Goal: Task Accomplishment & Management: Complete application form

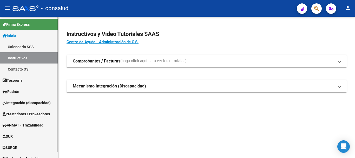
click at [39, 101] on span "Integración (discapacidad)" at bounding box center [27, 103] width 48 height 6
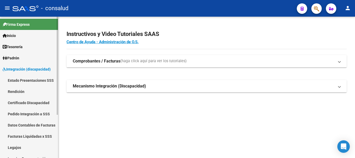
click at [28, 45] on link "Tesorería" at bounding box center [29, 46] width 58 height 11
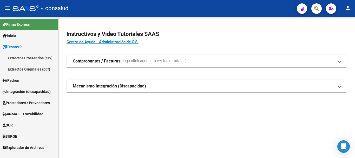
click at [28, 36] on link "Inicio" at bounding box center [29, 35] width 58 height 11
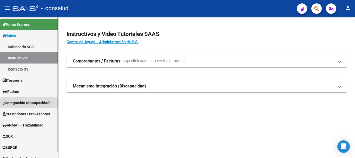
click at [39, 101] on span "Integración (discapacidad)" at bounding box center [27, 103] width 48 height 6
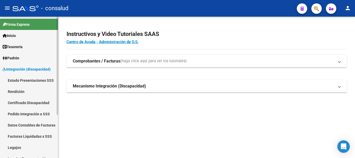
click at [39, 67] on span "Integración (discapacidad)" at bounding box center [27, 69] width 48 height 6
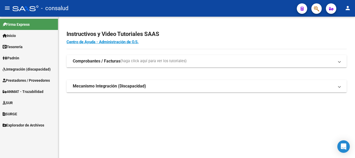
click at [38, 82] on span "Prestadores / Proveedores" at bounding box center [26, 80] width 47 height 6
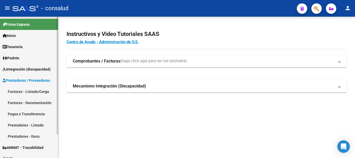
click at [39, 91] on link "Facturas - Listado/Carga" at bounding box center [29, 91] width 58 height 11
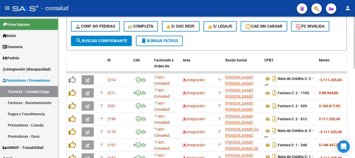
scroll to position [85, 0]
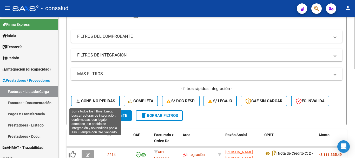
click at [86, 101] on span "Conf. no pedidas" at bounding box center [96, 101] width 40 height 5
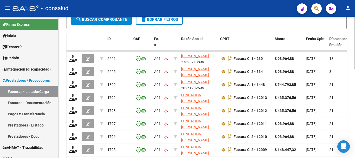
scroll to position [163, 0]
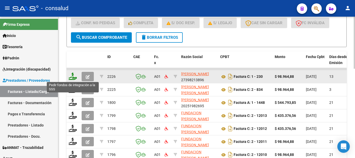
click at [71, 77] on icon at bounding box center [73, 76] width 8 height 7
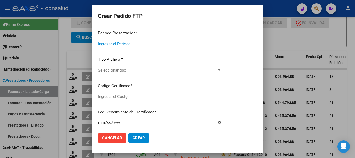
type input "202508"
type input "$ 98.964,88"
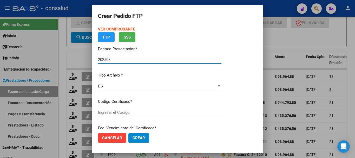
type input "0200049659110-20210316-20310316"
type input "2031-03-16"
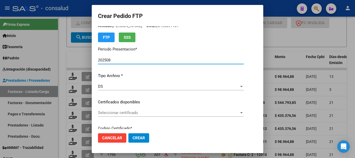
scroll to position [26, 0]
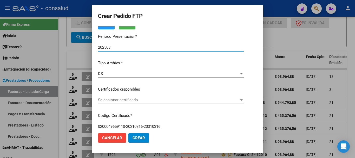
click at [124, 100] on span "Seleccionar certificado" at bounding box center [168, 99] width 141 height 5
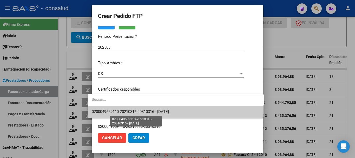
click at [126, 113] on span "0200049659110-20210316-20310316 - 2031-03-16" at bounding box center [130, 111] width 77 height 5
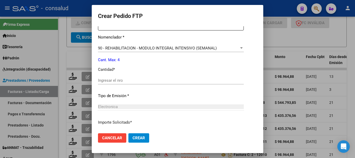
scroll to position [208, 0]
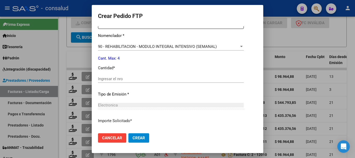
click at [138, 77] on input "Ingresar el nro" at bounding box center [171, 78] width 146 height 5
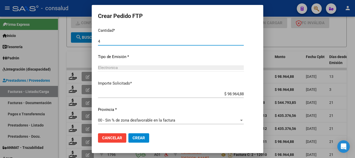
type input "4"
click at [138, 139] on span "Crear" at bounding box center [139, 137] width 12 height 5
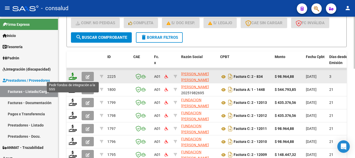
click at [72, 76] on icon at bounding box center [73, 76] width 8 height 7
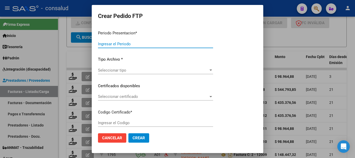
type input "202508"
type input "$ 98.964,88"
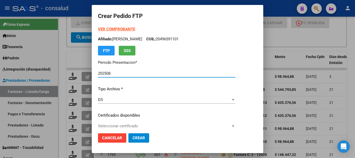
type input "020004969293320230818-20280818"
type input "2028-08-18"
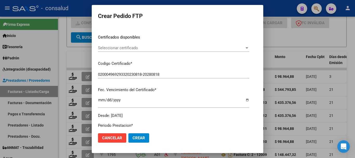
click at [132, 49] on span "Seleccionar certificado" at bounding box center [171, 47] width 147 height 5
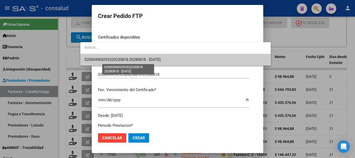
click at [135, 60] on span "020004969293320230818-20280818 - 2028-08-18" at bounding box center [122, 59] width 76 height 5
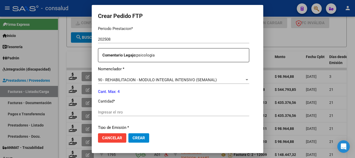
scroll to position [182, 0]
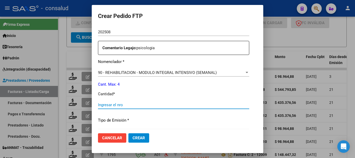
click at [113, 106] on input "Ingresar el nro" at bounding box center [173, 104] width 151 height 5
type input "4"
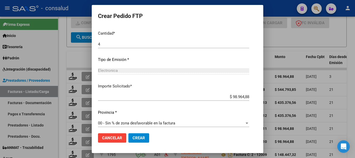
scroll to position [245, 0]
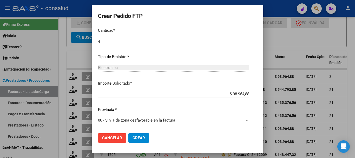
click at [133, 140] on span "Crear" at bounding box center [139, 137] width 12 height 5
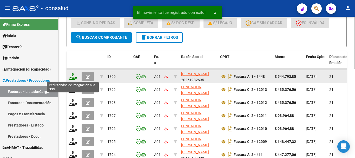
click at [73, 77] on icon at bounding box center [73, 76] width 8 height 7
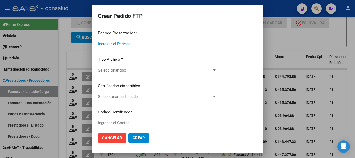
type input "202508"
type input "$ 544.793,85"
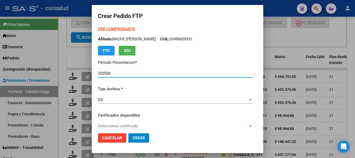
type input "0200052305048-20250424-20260424"
type input "2026-04-24"
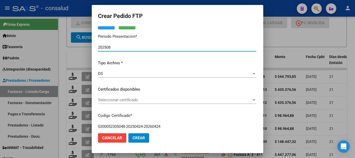
click at [116, 98] on span "Seleccionar certificado" at bounding box center [175, 99] width 154 height 5
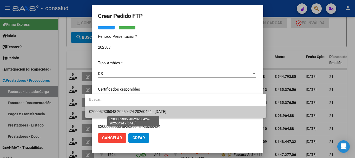
click at [121, 111] on span "0200052305048-20250424-20260424 - 2026-04-24" at bounding box center [127, 111] width 77 height 5
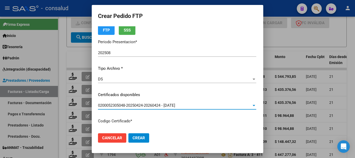
scroll to position [0, 0]
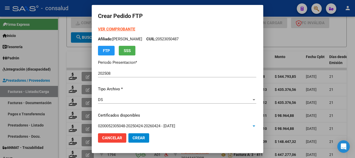
click at [120, 30] on strong "VER COMPROBANTE" at bounding box center [116, 29] width 37 height 5
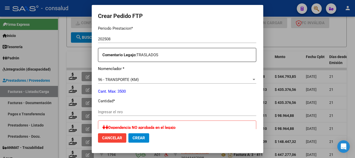
scroll to position [182, 0]
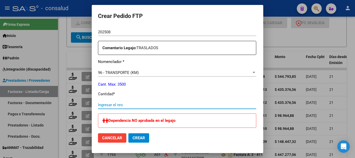
click at [144, 105] on input "Ingresar el nro" at bounding box center [177, 104] width 158 height 5
type input "1005"
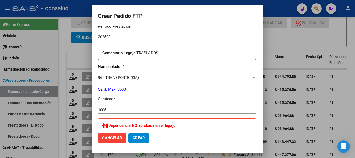
scroll to position [177, 0]
click at [133, 138] on span "Crear" at bounding box center [139, 137] width 12 height 5
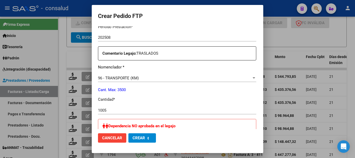
scroll to position [0, 0]
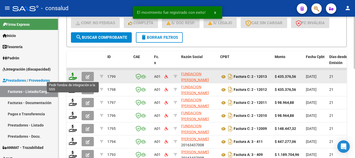
click at [72, 76] on icon at bounding box center [73, 76] width 8 height 7
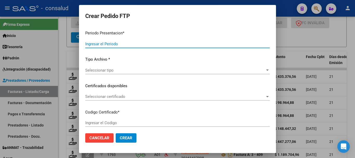
type input "202508"
type input "$ 435.376,56"
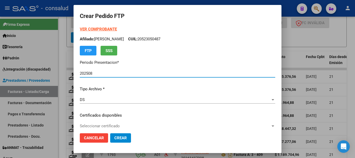
type input "020005659300620220510-20250510"
type input "2026-05-10"
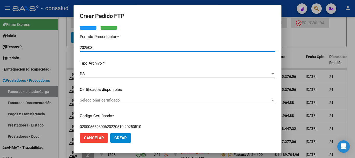
scroll to position [26, 0]
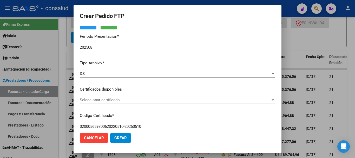
click at [120, 96] on div "VER COMPROBANTE ARCA Padrón Afiliado: FERREYRA JOEL JOSIAS CUIL: 20565930061 FT…" at bounding box center [178, 85] width 196 height 170
click at [121, 100] on span "Seleccionar certificado" at bounding box center [175, 99] width 191 height 5
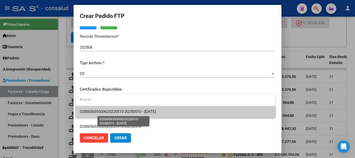
click at [144, 113] on span "020005659300620220510-20250510 - 2026-05-10" at bounding box center [118, 111] width 76 height 5
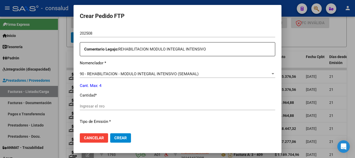
scroll to position [182, 0]
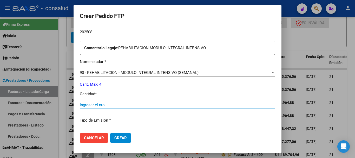
click at [146, 104] on input "Ingresar el nro" at bounding box center [178, 104] width 196 height 5
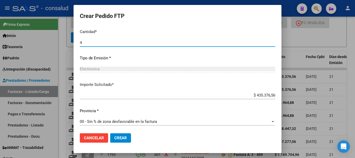
scroll to position [245, 0]
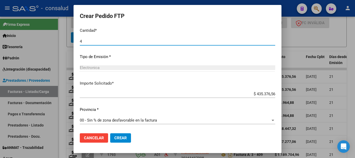
type input "4"
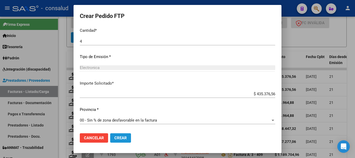
click at [125, 137] on span "Crear" at bounding box center [120, 137] width 12 height 5
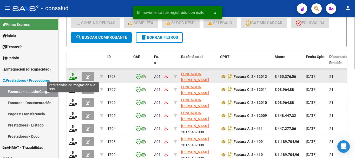
click at [70, 77] on icon at bounding box center [73, 76] width 8 height 7
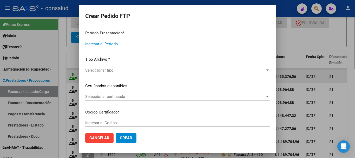
type input "202508"
type input "$ 435.376,56"
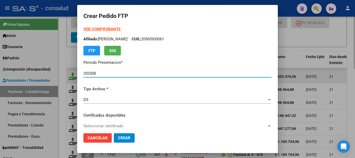
type input "0200049278597-20210803-20310803"
type input "2031-08-03"
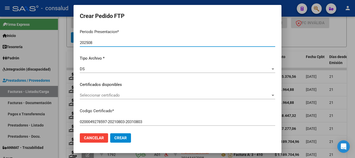
scroll to position [78, 0]
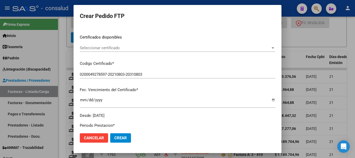
click at [136, 49] on span "Seleccionar certificado" at bounding box center [175, 47] width 191 height 5
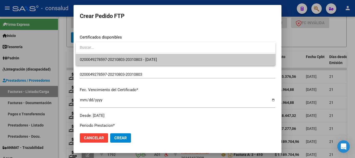
click at [136, 57] on span "0200049278597-20210803-20310803 - 2031-08-03" at bounding box center [176, 60] width 192 height 12
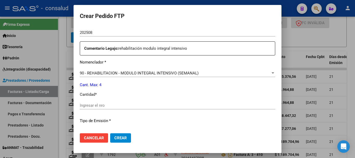
scroll to position [182, 0]
click at [137, 102] on div "Ingresar el nro" at bounding box center [178, 105] width 196 height 8
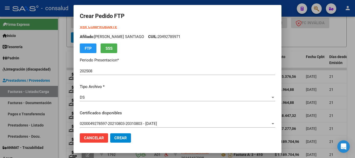
scroll to position [0, 0]
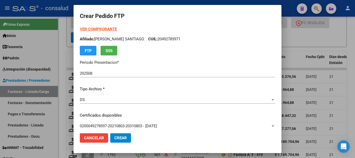
type input "4"
click at [103, 29] on strong "VER COMPROBANTE" at bounding box center [98, 29] width 37 height 5
click at [121, 140] on button "Crear" at bounding box center [120, 137] width 21 height 9
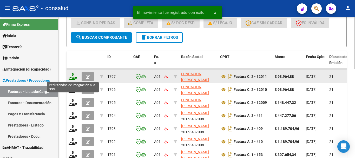
click at [71, 76] on icon at bounding box center [73, 76] width 8 height 7
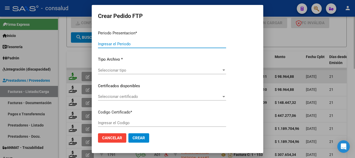
type input "202508"
type input "$ 98.964,88"
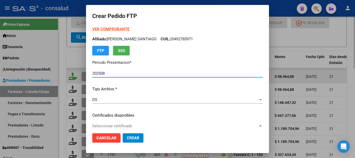
type input "0200055618033-20231121-20281121"
type input "2028-11-21"
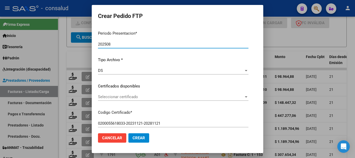
scroll to position [52, 0]
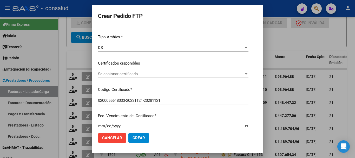
click at [126, 73] on span "Seleccionar certificado" at bounding box center [171, 73] width 146 height 5
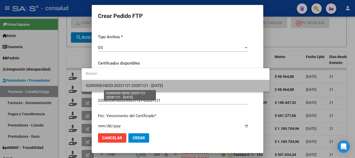
click at [129, 85] on span "0200055618033-20231121-20281121 - 2028-11-21" at bounding box center [124, 85] width 77 height 5
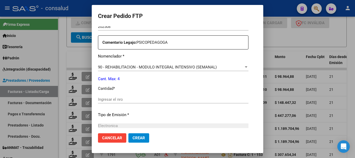
scroll to position [208, 0]
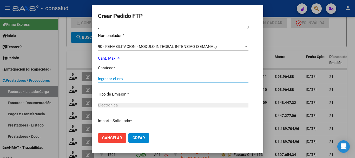
click at [113, 80] on input "Ingresar el nro" at bounding box center [173, 78] width 151 height 5
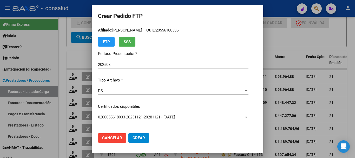
scroll to position [0, 0]
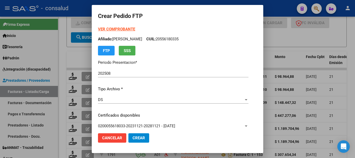
type input "4"
click at [130, 134] on button "Crear" at bounding box center [138, 137] width 21 height 9
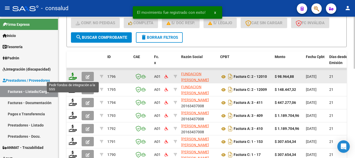
click at [70, 75] on icon at bounding box center [73, 76] width 8 height 7
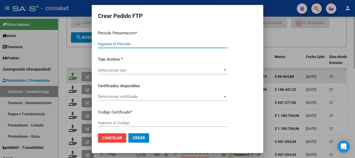
type input "202508"
type input "$ 98.964,88"
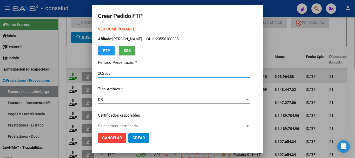
type input "0100052299573-20200806-20300806"
type input "2030-08-06"
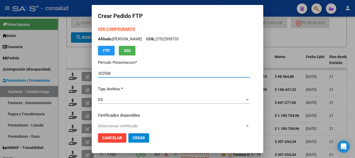
scroll to position [26, 0]
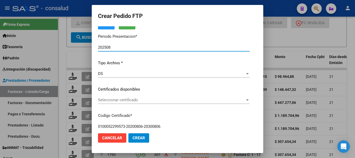
click at [107, 99] on span "Seleccionar certificado" at bounding box center [171, 99] width 147 height 5
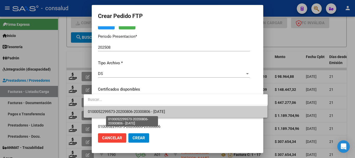
click at [115, 112] on span "0100052299573-20200806-20300806 - 2030-08-06" at bounding box center [126, 111] width 77 height 5
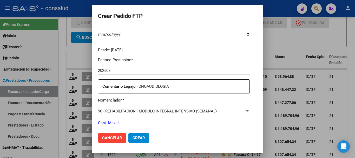
scroll to position [182, 0]
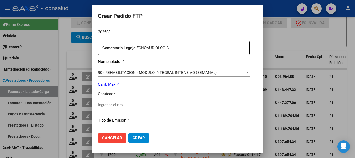
click at [118, 103] on input "Ingresar el nro" at bounding box center [174, 104] width 152 height 5
type input "4"
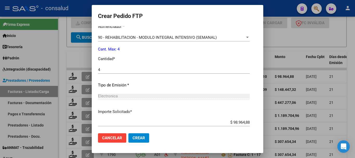
scroll to position [245, 0]
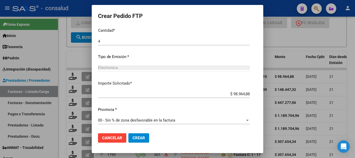
click at [130, 133] on button "Crear" at bounding box center [138, 137] width 21 height 9
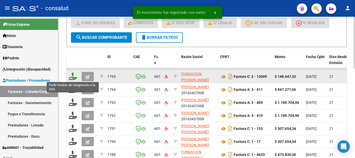
click at [71, 78] on icon at bounding box center [73, 76] width 8 height 7
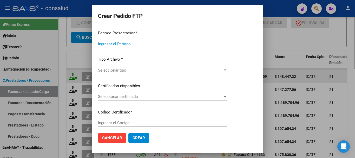
type input "202508"
type input "$ 148.447,32"
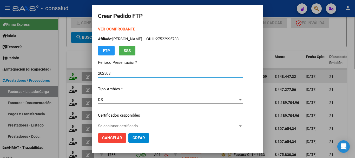
type input "0200058188251-20250314-20260314"
type input "2026-03-14"
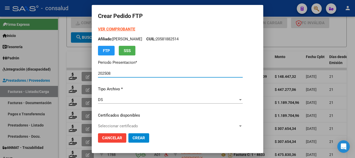
scroll to position [52, 0]
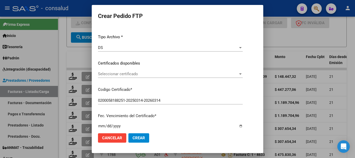
click at [128, 76] on span "Seleccionar certificado" at bounding box center [168, 73] width 140 height 5
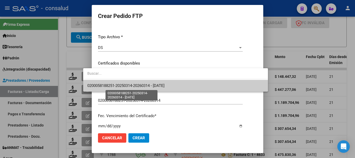
click at [128, 83] on span "0200058188251-20250314-20260314 - 2026-03-14" at bounding box center [125, 85] width 77 height 5
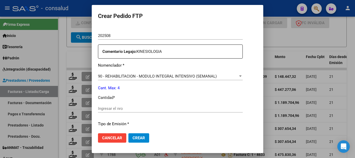
scroll to position [182, 0]
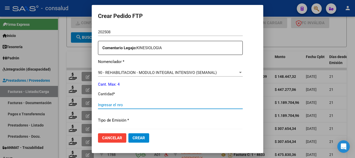
click at [128, 104] on input "Ingresar el nro" at bounding box center [170, 104] width 145 height 5
type input "4"
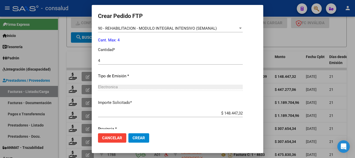
scroll to position [245, 0]
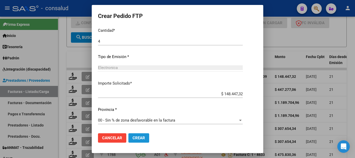
click at [136, 136] on button "Crear" at bounding box center [138, 137] width 21 height 9
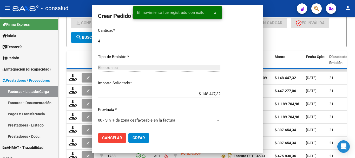
scroll to position [216, 0]
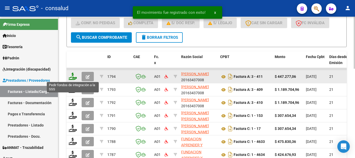
click at [72, 76] on icon at bounding box center [73, 76] width 8 height 7
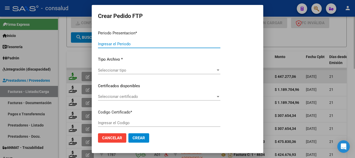
type input "202508"
type input "$ 447.277,06"
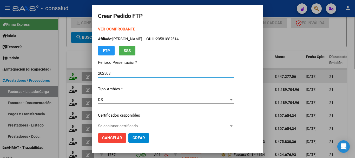
type input "0100053089593-20210915-20260915"
type input "2026-09-15"
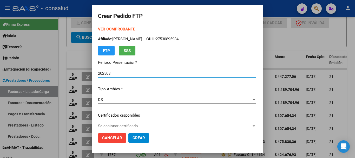
click at [101, 30] on strong "VER COMPROBANTE" at bounding box center [116, 29] width 37 height 5
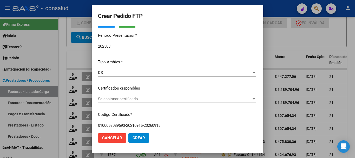
scroll to position [78, 0]
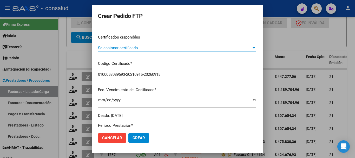
click at [104, 46] on span "Seleccionar certificado" at bounding box center [175, 47] width 154 height 5
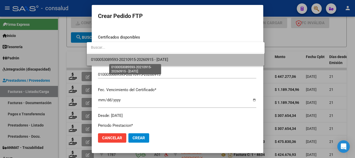
click at [105, 57] on span "0100053089593-20210915-20260915 - 2026-09-15" at bounding box center [129, 59] width 77 height 5
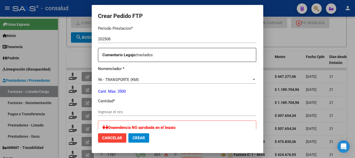
scroll to position [182, 0]
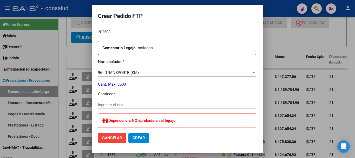
click at [106, 106] on input "Ingresar el nro" at bounding box center [177, 104] width 158 height 5
type input "825"
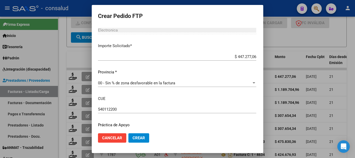
scroll to position [333, 0]
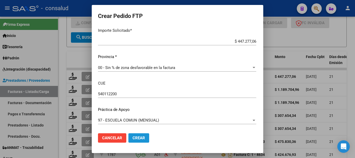
click at [134, 135] on span "Crear" at bounding box center [139, 137] width 12 height 5
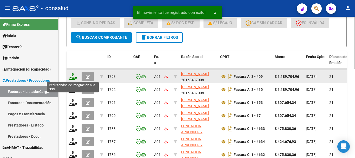
click at [72, 75] on icon at bounding box center [73, 76] width 8 height 7
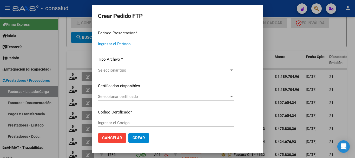
type input "202508"
type input "$ 1.189.704,96"
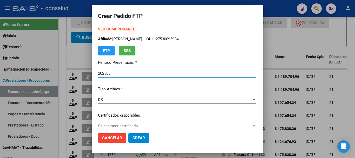
type input "540114600"
type input "0200055490966-20230217-20280217"
type input "2028-02-17"
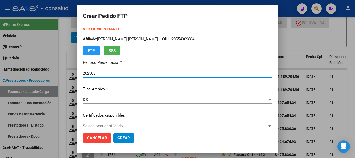
click at [100, 29] on strong "VER COMPROBANTE" at bounding box center [101, 29] width 37 height 5
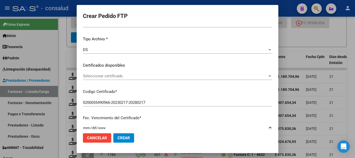
scroll to position [52, 0]
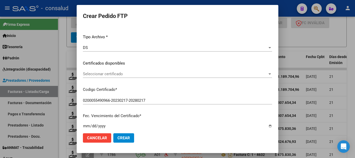
click at [129, 75] on span "Seleccionar certificado" at bounding box center [175, 73] width 185 height 5
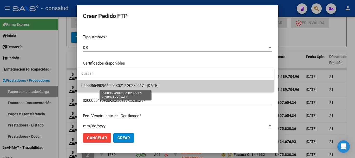
click at [132, 86] on span "0200055490966-20230217-20280217 - 2028-02-17" at bounding box center [119, 85] width 77 height 5
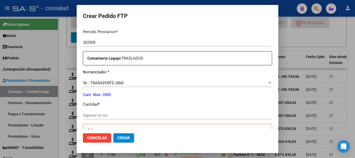
scroll to position [182, 0]
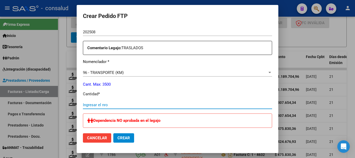
click at [116, 105] on input "Ingresar el nro" at bounding box center [177, 104] width 189 height 5
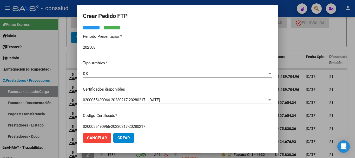
scroll to position [0, 0]
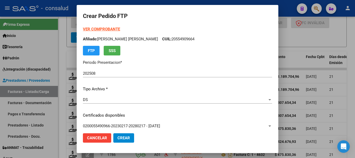
type input "2196"
click at [107, 29] on strong "VER COMPROBANTE" at bounding box center [101, 29] width 37 height 5
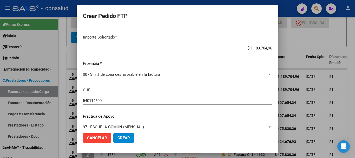
scroll to position [333, 0]
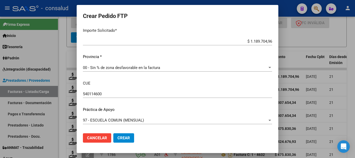
click at [123, 139] on span "Crear" at bounding box center [124, 137] width 12 height 5
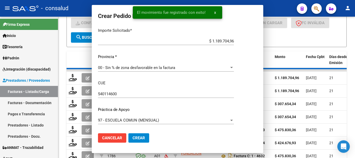
scroll to position [0, 0]
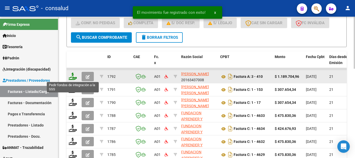
click at [71, 78] on icon at bounding box center [73, 76] width 8 height 7
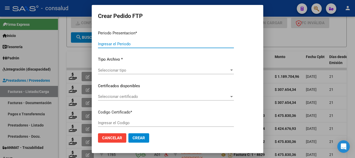
type input "202508"
type input "$ 1.189.704,96"
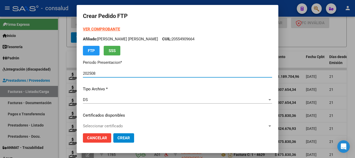
type input "540114600"
type input "0100052946605-20210225-20260225"
type input "2026-02-25"
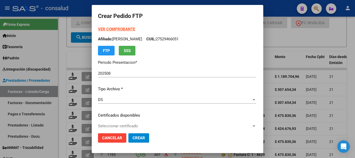
click at [102, 28] on strong "VER COMPROBANTE" at bounding box center [116, 29] width 37 height 5
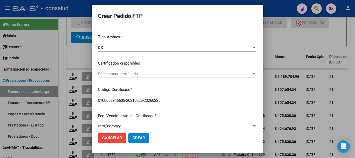
click at [121, 76] on span "Seleccionar certificado" at bounding box center [175, 73] width 154 height 5
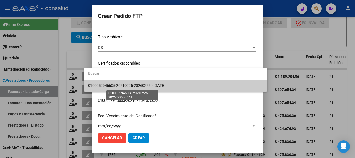
click at [129, 86] on span "0100052946605-20210225-20260225 - 2026-02-25" at bounding box center [126, 85] width 77 height 5
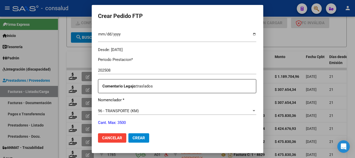
scroll to position [182, 0]
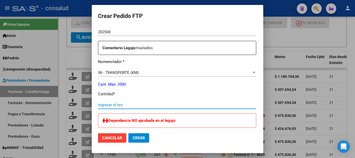
drag, startPoint x: 121, startPoint y: 105, endPoint x: 121, endPoint y: 102, distance: 2.9
click at [121, 105] on input "Ingresar el nro" at bounding box center [177, 104] width 158 height 5
type input "2196"
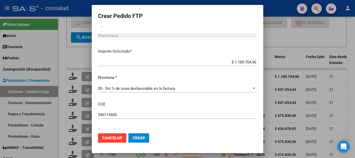
scroll to position [333, 0]
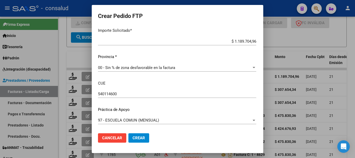
click at [133, 139] on span "Crear" at bounding box center [139, 137] width 12 height 5
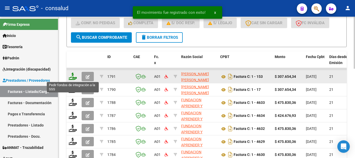
click at [70, 78] on icon at bounding box center [73, 76] width 8 height 7
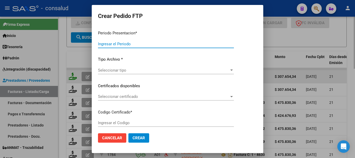
type input "202508"
type input "$ 307.654,34"
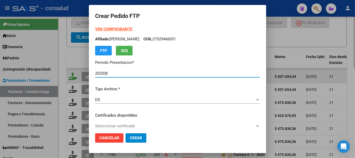
type input "0200058092730-20240506-20270506"
type input "2027-05-06"
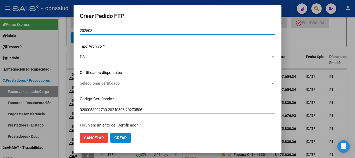
scroll to position [52, 0]
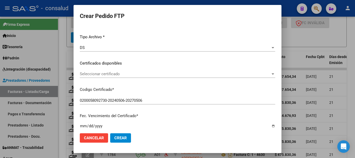
click at [138, 76] on span "Seleccionar certificado" at bounding box center [175, 73] width 191 height 5
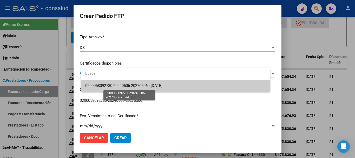
click at [139, 85] on span "0200058092730-20240506-20270506 - 2027-05-06" at bounding box center [123, 85] width 77 height 5
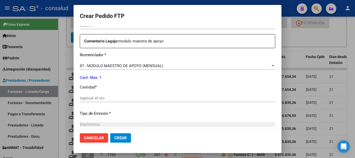
scroll to position [208, 0]
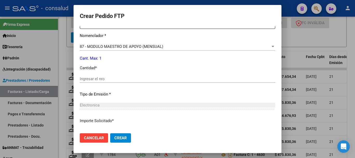
click at [101, 74] on div "Periodo Prestacion * 202508 Ingresar el Periodo Prestacion Comentario Legajo: m…" at bounding box center [178, 78] width 196 height 178
click at [101, 78] on input "Ingresar el nro" at bounding box center [178, 78] width 196 height 5
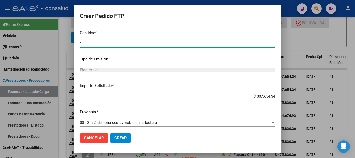
scroll to position [245, 0]
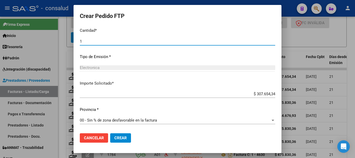
type input "1"
click at [131, 139] on button "Crear" at bounding box center [120, 137] width 21 height 9
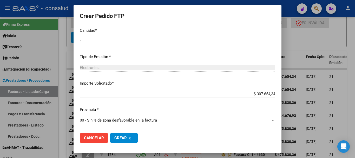
scroll to position [0, 0]
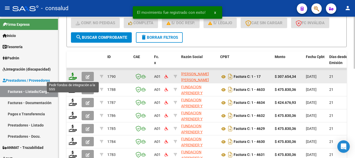
click at [73, 76] on icon at bounding box center [73, 76] width 8 height 7
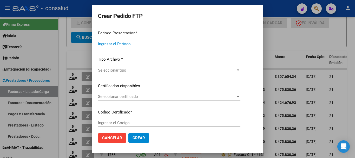
type input "202508"
type input "$ 307.654,34"
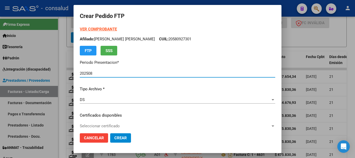
type input "0200056819408-20231127-20261127"
type input "2026-11-27"
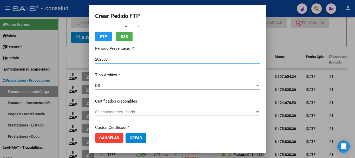
scroll to position [26, 0]
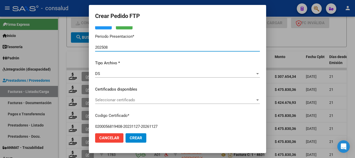
click at [117, 99] on div "Seleccionar certificado Seleccionar certificado" at bounding box center [177, 100] width 165 height 8
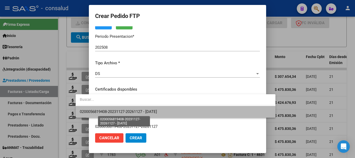
click at [120, 112] on span "0200056819408-20231127-20261127 - 2026-11-27" at bounding box center [118, 111] width 77 height 5
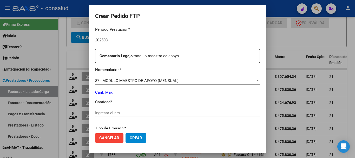
scroll to position [208, 0]
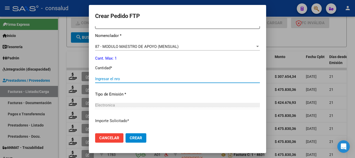
click at [134, 80] on input "Ingresar el nro" at bounding box center [177, 78] width 165 height 5
type input "1"
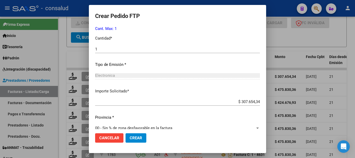
scroll to position [245, 0]
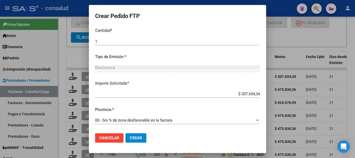
click at [129, 138] on button "Crear" at bounding box center [136, 137] width 21 height 9
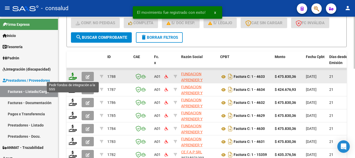
click at [75, 78] on icon at bounding box center [73, 76] width 8 height 7
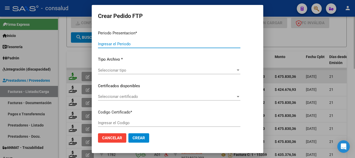
type input "202508"
type input "$ 475.830,36"
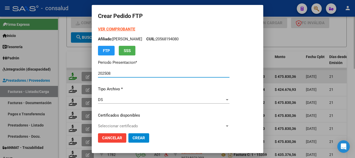
type input "020005294421420250519-20350519"
type input "2035-05-19"
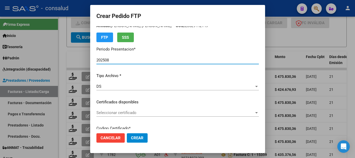
scroll to position [26, 0]
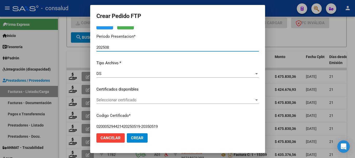
click at [126, 100] on span "Seleccionar certificado" at bounding box center [175, 99] width 158 height 5
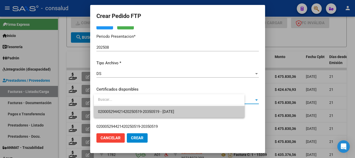
click at [134, 108] on span "020005294421420250519-20350519 - 2035-05-19" at bounding box center [169, 112] width 142 height 12
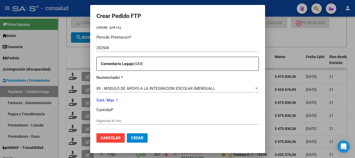
scroll to position [182, 0]
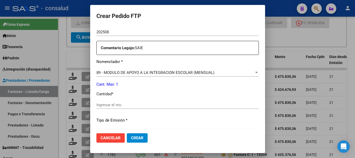
click at [132, 103] on input "Ingresar el nro" at bounding box center [177, 104] width 162 height 5
type input "1"
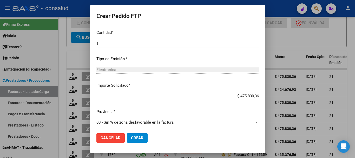
scroll to position [245, 0]
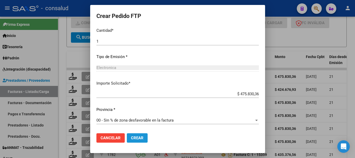
click at [146, 135] on button "Crear" at bounding box center [137, 137] width 21 height 9
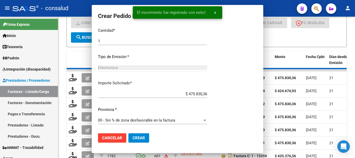
scroll to position [216, 0]
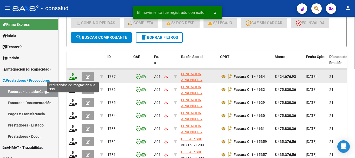
click at [74, 78] on icon at bounding box center [73, 76] width 8 height 7
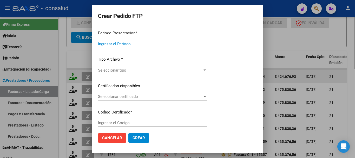
type input "202508"
type input "$ 424.676,93"
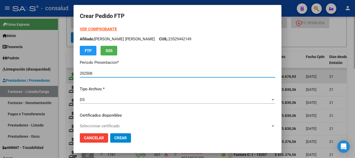
type input "0100056595942-20240229-20310228"
type input "2031-02-28"
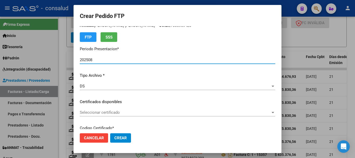
scroll to position [26, 0]
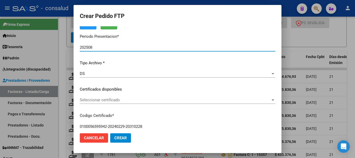
click at [126, 96] on div "Seleccionar certificado Seleccionar certificado" at bounding box center [178, 100] width 196 height 8
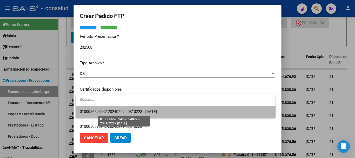
click at [132, 113] on span "0100056595942-20240229-20310228 - 2031-02-28" at bounding box center [118, 111] width 77 height 5
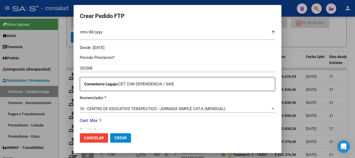
scroll to position [182, 0]
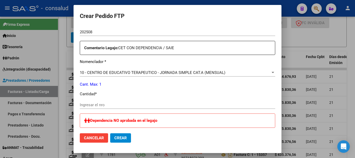
click at [133, 107] on div "Ingresar el nro" at bounding box center [178, 105] width 196 height 8
type input "1"
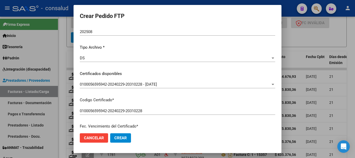
scroll to position [0, 0]
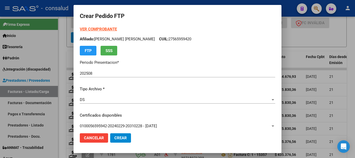
click at [103, 29] on strong "VER COMPROBANTE" at bounding box center [98, 29] width 37 height 5
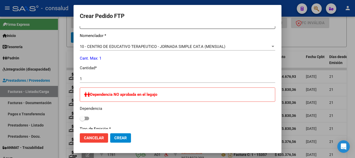
scroll to position [280, 0]
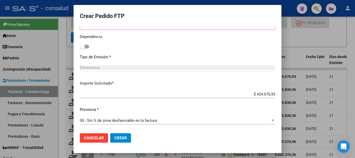
click at [123, 136] on span "Crear" at bounding box center [120, 137] width 12 height 5
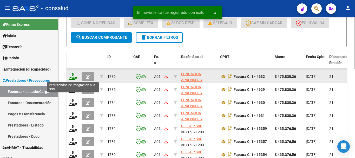
click at [71, 76] on icon at bounding box center [73, 76] width 8 height 7
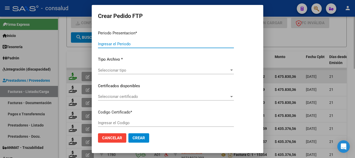
type input "202508"
type input "$ 475.830,36"
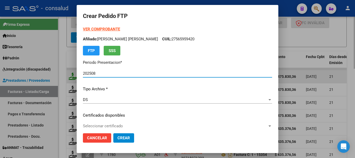
type input "0200054947779-20211217-20261217"
type input "2026-12-17"
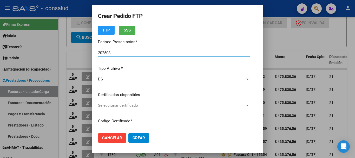
scroll to position [52, 0]
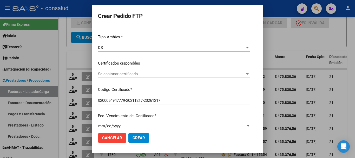
click at [136, 75] on span "Seleccionar certificado" at bounding box center [171, 73] width 147 height 5
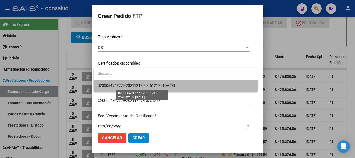
click at [138, 85] on span "0200054947779-20211217-20261217 - 2026-12-17" at bounding box center [136, 85] width 77 height 5
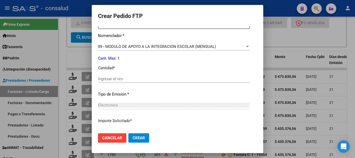
scroll to position [182, 0]
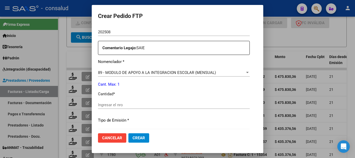
click at [132, 105] on input "Ingresar el nro" at bounding box center [174, 104] width 152 height 5
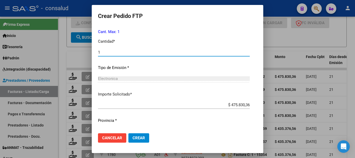
scroll to position [245, 0]
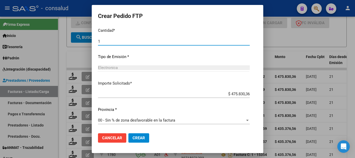
type input "1"
click at [140, 137] on span "Crear" at bounding box center [139, 137] width 12 height 5
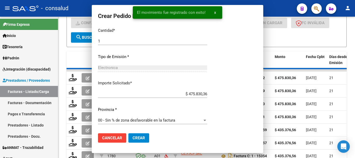
scroll to position [216, 0]
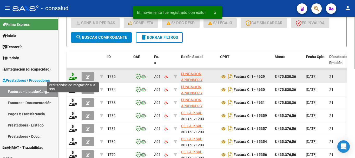
click at [73, 76] on icon at bounding box center [73, 76] width 8 height 7
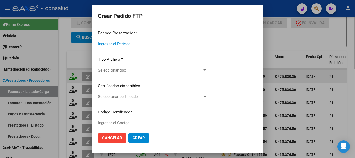
type input "202508"
type input "$ 475.830,36"
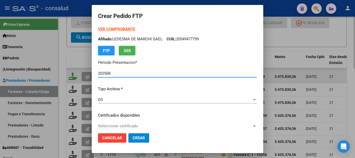
type input "0200050941450-20230828-20280828"
type input "2028-08-28"
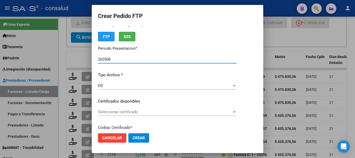
scroll to position [26, 0]
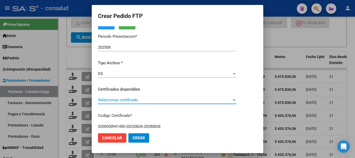
click at [108, 101] on span "Seleccionar certificado" at bounding box center [165, 99] width 134 height 5
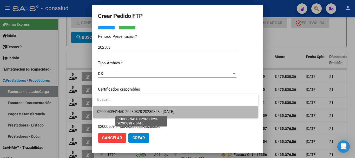
click at [113, 110] on span "0200050941450-20230828-20280828 - 2028-08-28" at bounding box center [135, 111] width 77 height 5
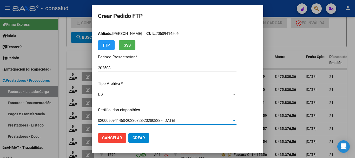
scroll to position [0, 0]
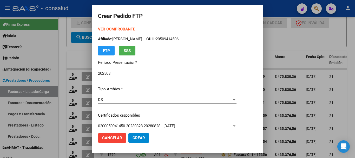
click at [110, 28] on strong "VER COMPROBANTE" at bounding box center [116, 29] width 37 height 5
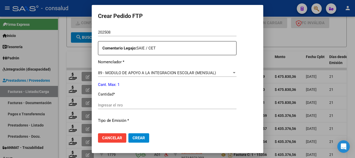
scroll to position [182, 0]
click at [136, 72] on span "89 - MODULO DE APOYO A LA INTEGRACION ESCOLAR (MENSUAL)" at bounding box center [157, 72] width 118 height 5
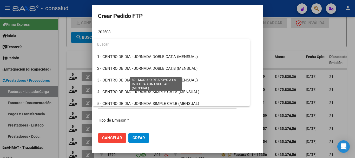
scroll to position [1014, 0]
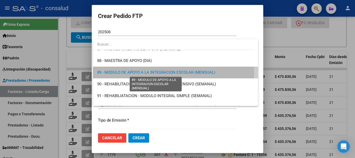
click at [135, 71] on span "89 - MODULO DE APOYO A LA INTEGRACION ESCOLAR (MENSUAL)" at bounding box center [156, 72] width 118 height 5
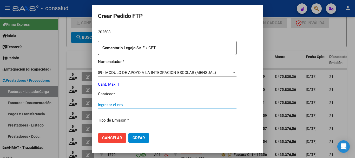
click at [128, 106] on input "Ingresar el nro" at bounding box center [167, 104] width 139 height 5
type input "1"
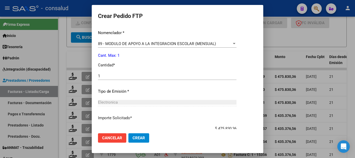
scroll to position [245, 0]
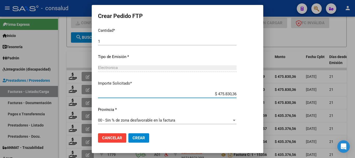
click at [141, 139] on span "Crear" at bounding box center [139, 137] width 12 height 5
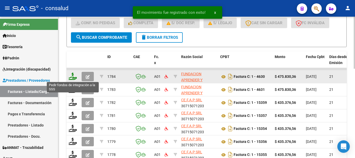
click at [71, 76] on icon at bounding box center [73, 76] width 8 height 7
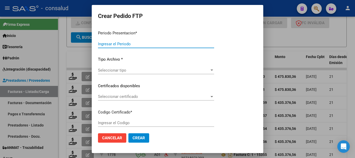
type input "202508"
type input "$ 475.830,36"
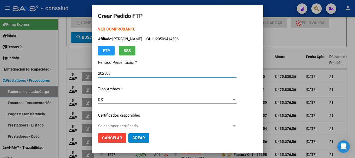
type input "0200059171107-20241226-20271226"
type input "2027-12-26"
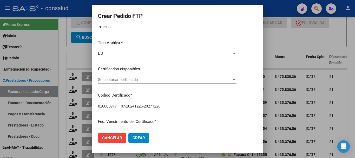
scroll to position [52, 0]
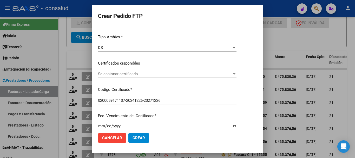
click at [130, 72] on span "Seleccionar certificado" at bounding box center [165, 73] width 134 height 5
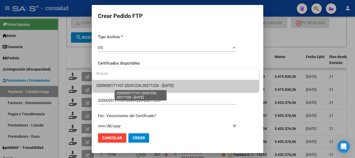
click at [135, 85] on span "0200059171107-20241226-20271226 - 2027-12-26" at bounding box center [134, 85] width 77 height 5
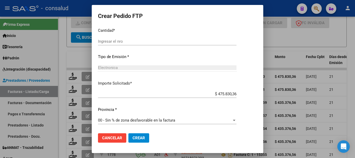
scroll to position [219, 0]
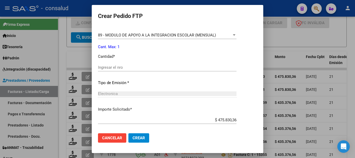
click at [118, 69] on input "Ingresar el nro" at bounding box center [167, 67] width 139 height 5
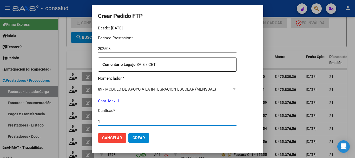
scroll to position [167, 0]
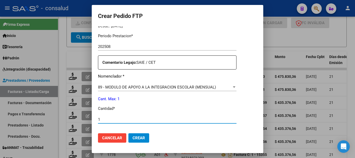
type input "1"
click at [136, 87] on span "89 - MODULO DE APOYO A LA INTEGRACION ESCOLAR (MENSUAL)" at bounding box center [157, 87] width 118 height 5
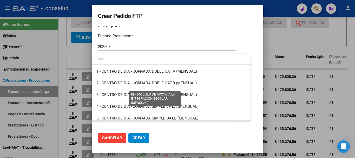
scroll to position [1014, 0]
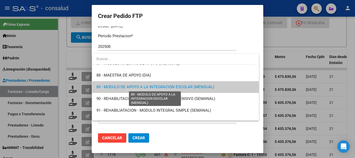
click at [136, 87] on span "89 - MODULO DE APOYO A LA INTEGRACION ESCOLAR (MENSUAL)" at bounding box center [155, 86] width 118 height 5
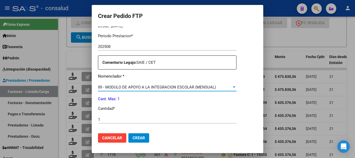
scroll to position [245, 0]
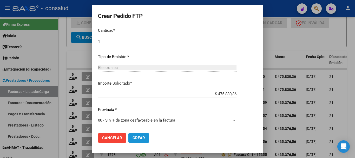
click at [133, 133] on button "Crear" at bounding box center [138, 137] width 21 height 9
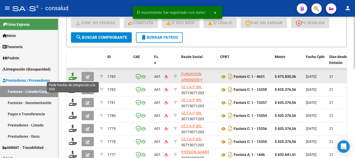
click at [73, 74] on icon at bounding box center [73, 76] width 8 height 7
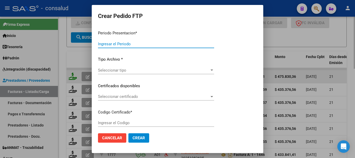
type input "202508"
type input "$ 475.830,36"
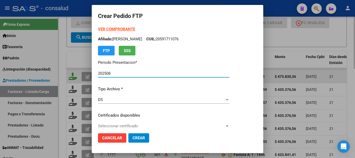
type input "0200055490819-20230102-20300102"
type input "2030-01-02"
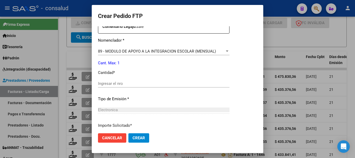
scroll to position [208, 0]
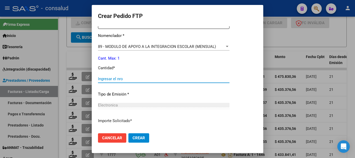
click at [127, 77] on input "Ingresar el nro" at bounding box center [164, 78] width 132 height 5
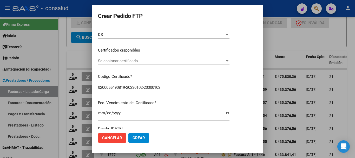
scroll to position [52, 0]
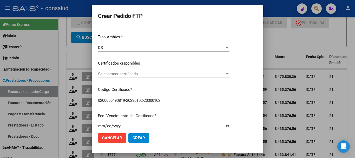
type input "1"
click at [175, 73] on span "Seleccionar certificado" at bounding box center [161, 73] width 127 height 5
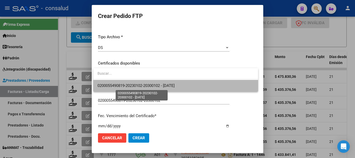
click at [175, 86] on span "0200055490819-20230102-20300102 - 2030-01-02" at bounding box center [135, 85] width 77 height 5
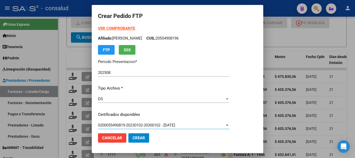
scroll to position [0, 0]
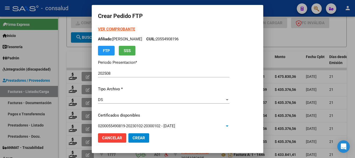
click at [123, 30] on strong "VER COMPROBANTE" at bounding box center [116, 29] width 37 height 5
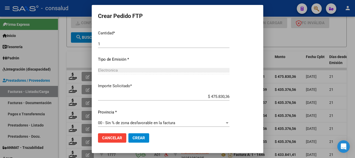
scroll to position [245, 0]
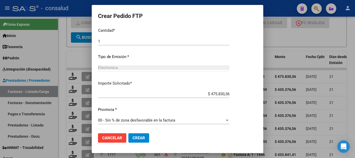
click at [142, 140] on span "Crear" at bounding box center [139, 137] width 12 height 5
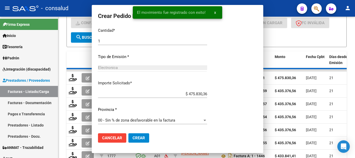
scroll to position [216, 0]
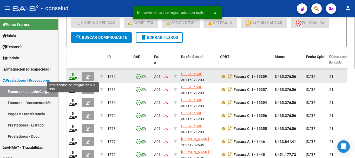
click at [74, 79] on icon at bounding box center [73, 76] width 8 height 7
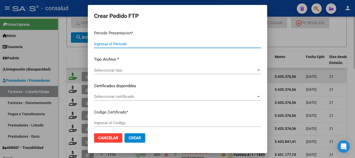
type input "202508"
type input "$ 435.376,56"
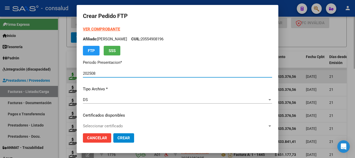
type input "0100056595942-20240229-20310228"
type input "2031-02-28"
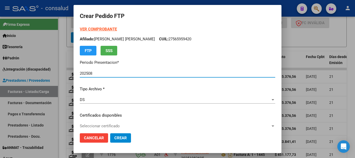
scroll to position [26, 0]
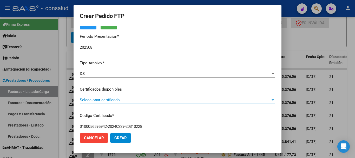
click at [123, 98] on span "Seleccionar certificado" at bounding box center [175, 99] width 191 height 5
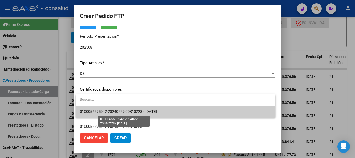
click at [128, 111] on span "0100056595942-20240229-20310228 - 2031-02-28" at bounding box center [118, 111] width 77 height 5
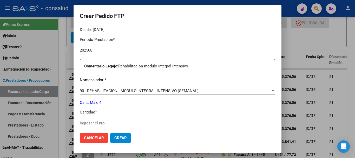
scroll to position [182, 0]
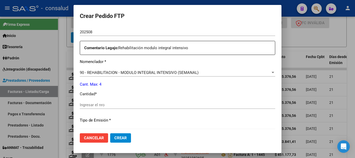
click at [128, 103] on input "Ingresar el nro" at bounding box center [178, 104] width 196 height 5
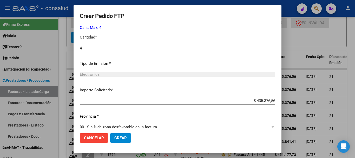
scroll to position [245, 0]
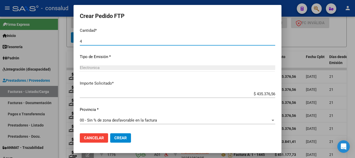
type input "4"
click at [125, 139] on span "Crear" at bounding box center [120, 137] width 12 height 5
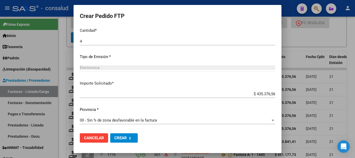
scroll to position [0, 0]
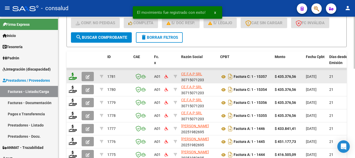
click at [72, 80] on div at bounding box center [73, 77] width 9 height 8
click at [73, 77] on icon at bounding box center [73, 76] width 8 height 7
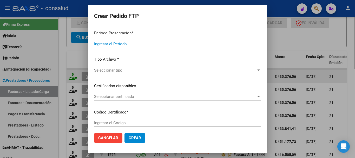
type input "202508"
type input "$ 435.376,56"
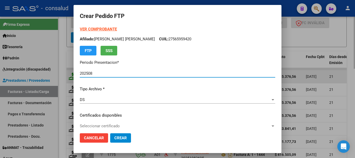
type input "0200054947779-20211217-20261217"
type input "2026-12-17"
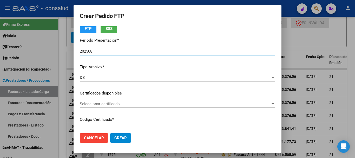
scroll to position [52, 0]
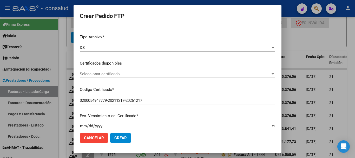
click at [114, 71] on div "Seleccionar certificado Seleccionar certificado" at bounding box center [178, 74] width 196 height 8
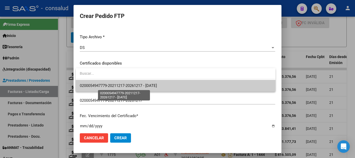
click at [123, 87] on span "0200054947779-20211217-20261217 - 2026-12-17" at bounding box center [118, 85] width 77 height 5
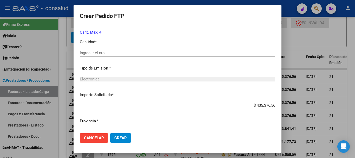
scroll to position [208, 0]
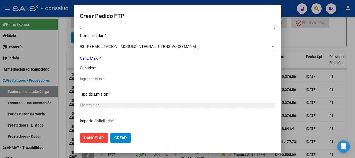
click at [121, 79] on input "Ingresar el nro" at bounding box center [178, 78] width 196 height 5
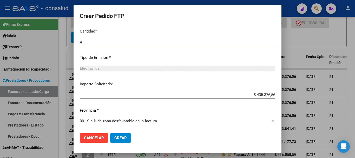
scroll to position [245, 0]
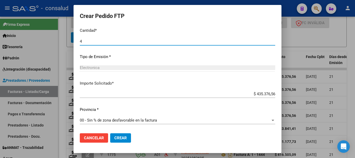
type input "4"
click at [124, 138] on span "Crear" at bounding box center [120, 137] width 12 height 5
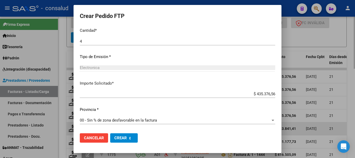
scroll to position [0, 0]
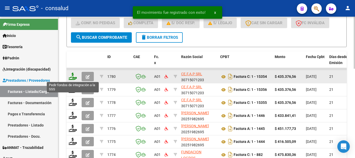
click at [71, 77] on icon at bounding box center [73, 76] width 8 height 7
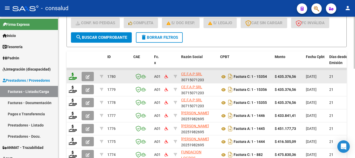
click at [72, 77] on icon at bounding box center [73, 76] width 8 height 7
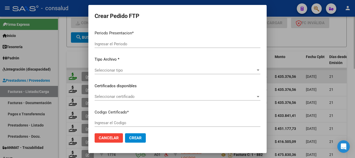
type input "202508"
type input "$ 435.376,56"
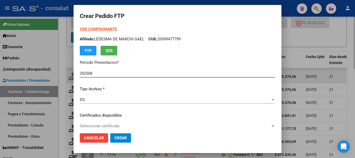
type input "0200050941450-20230828-20280828"
type input "2028-08-28"
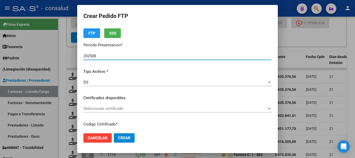
scroll to position [52, 0]
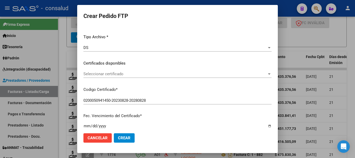
click at [133, 75] on span "Seleccionar certificado" at bounding box center [175, 73] width 184 height 5
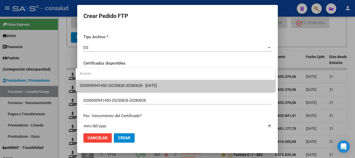
click at [134, 82] on span "0200050941450-20230828-20280828 - 2028-08-28" at bounding box center [176, 86] width 192 height 12
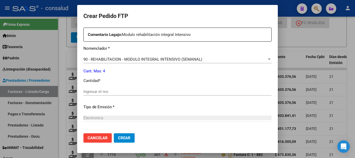
scroll to position [208, 0]
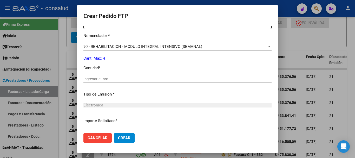
click at [133, 77] on input "Ingresar el nro" at bounding box center [177, 78] width 188 height 5
type input "4"
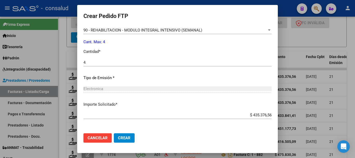
scroll to position [245, 0]
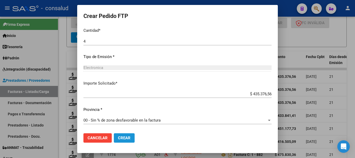
click at [122, 138] on span "Crear" at bounding box center [124, 137] width 12 height 5
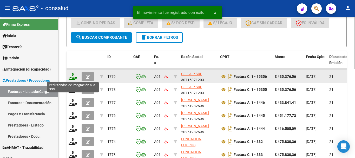
click at [73, 76] on icon at bounding box center [73, 76] width 8 height 7
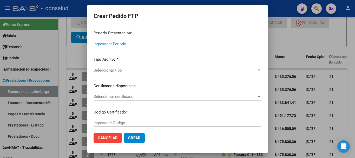
type input "202508"
type input "$ 435.376,56"
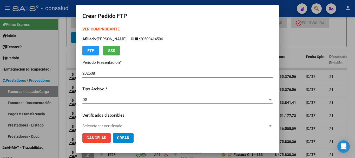
type input "0200059171107-20241226-20271226"
type input "2027-12-26"
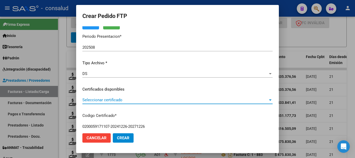
click at [142, 102] on span "Seleccionar certificado" at bounding box center [175, 99] width 186 height 5
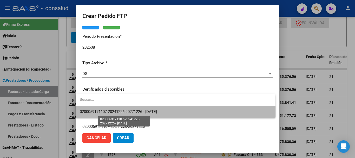
click at [151, 110] on span "0200059171107-20241226-20271226 - 2027-12-26" at bounding box center [118, 111] width 77 height 5
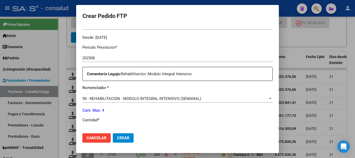
scroll to position [182, 0]
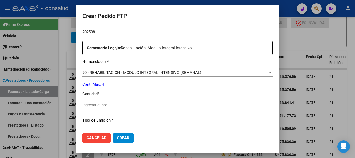
click at [153, 103] on input "Ingresar el nro" at bounding box center [177, 104] width 190 height 5
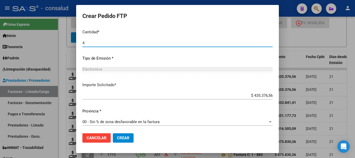
scroll to position [245, 0]
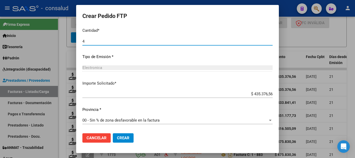
type input "4"
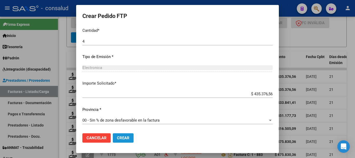
click at [126, 138] on span "Crear" at bounding box center [123, 137] width 12 height 5
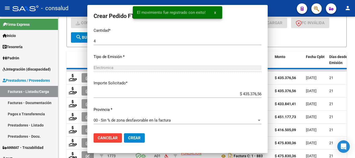
scroll to position [0, 0]
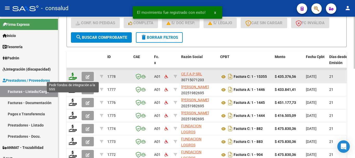
click at [71, 78] on icon at bounding box center [73, 76] width 8 height 7
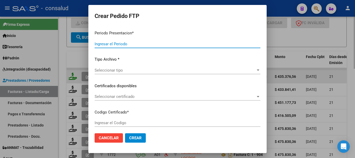
type input "202508"
type input "$ 435.376,56"
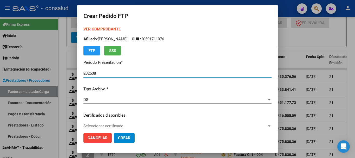
type input "0200055490819-20230102-20300102"
type input "2030-01-02"
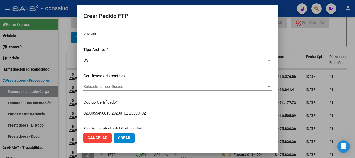
scroll to position [52, 0]
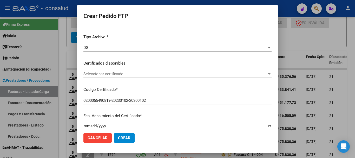
click at [122, 70] on div "Seleccionar certificado Seleccionar certificado" at bounding box center [177, 74] width 188 height 8
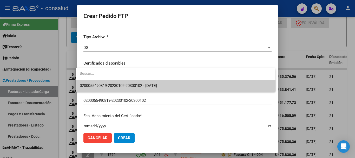
click at [126, 89] on span "0200055490819-20230102-20300102 - 2030-01-02" at bounding box center [176, 86] width 192 height 12
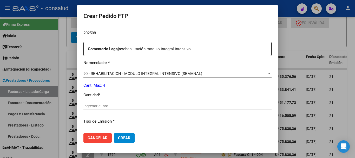
scroll to position [182, 0]
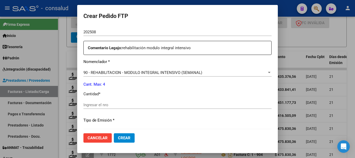
click at [124, 103] on input "Ingresar el nro" at bounding box center [177, 104] width 188 height 5
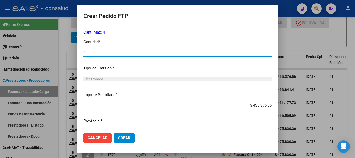
scroll to position [245, 0]
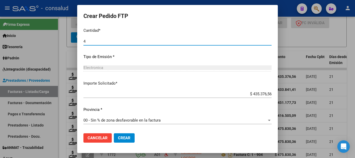
type input "4"
click at [126, 141] on button "Crear" at bounding box center [124, 137] width 21 height 9
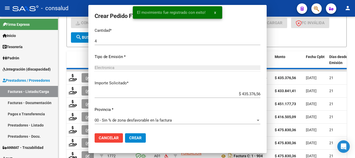
scroll to position [216, 0]
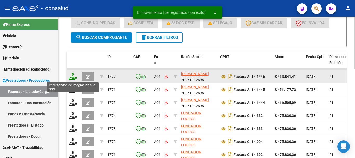
click at [75, 75] on icon at bounding box center [73, 76] width 8 height 7
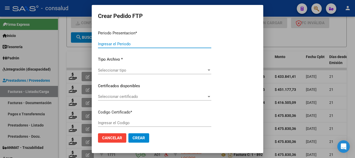
type input "202508"
type input "$ 433.841,41"
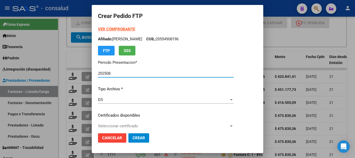
type input "0200049872344-20160928-20260928"
type input "2026-09-28"
click at [98, 30] on strong "VER COMPROBANTE" at bounding box center [116, 29] width 37 height 5
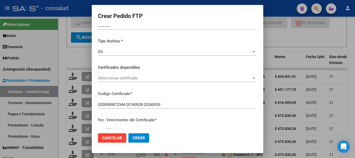
scroll to position [52, 0]
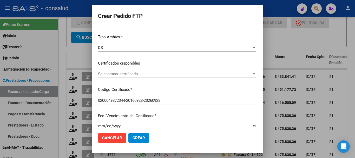
click at [118, 77] on div "Seleccionar certificado Seleccionar certificado" at bounding box center [177, 74] width 158 height 8
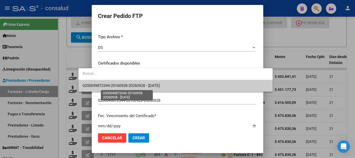
click at [122, 88] on span "0200049872344-20160928-20260928 - 2026-09-28" at bounding box center [176, 86] width 186 height 12
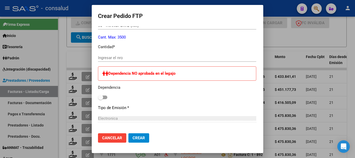
scroll to position [234, 0]
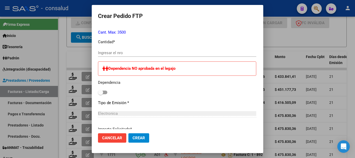
click at [118, 54] on input "Ingresar el nro" at bounding box center [177, 52] width 158 height 5
type input "800"
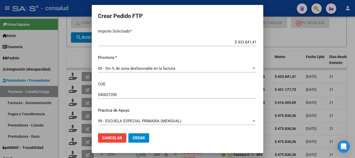
scroll to position [333, 0]
click at [131, 134] on button "Crear" at bounding box center [138, 137] width 21 height 9
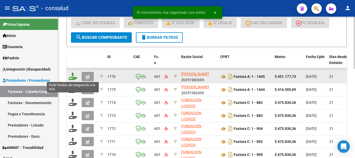
click at [71, 77] on icon at bounding box center [73, 76] width 8 height 7
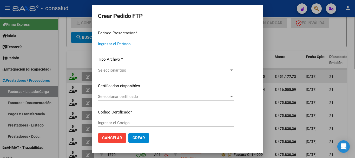
type input "202508"
type input "$ 451.177,73"
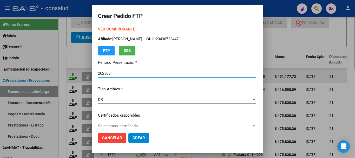
type input "0200056024056-20211109-20261109"
type input "2026-11-09"
type input "540088200"
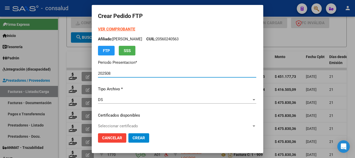
click at [98, 25] on form "Crear Pedido FTP VER COMPROBANTE ARCA Padrón Afiliado: ASUNCION FABRIZIO DYLAN …" at bounding box center [177, 78] width 159 height 135
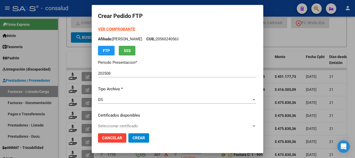
click at [98, 28] on strong "VER COMPROBANTE" at bounding box center [116, 29] width 37 height 5
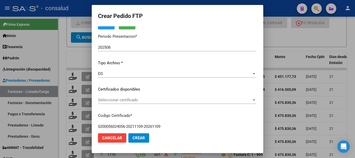
click at [132, 103] on div "Seleccionar certificado Seleccionar certificado" at bounding box center [177, 100] width 158 height 8
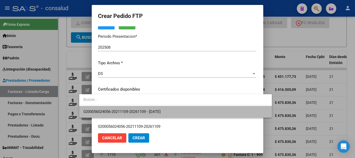
click at [133, 108] on span "0200056024056-20211109-20261109 - 2026-11-09" at bounding box center [175, 112] width 184 height 12
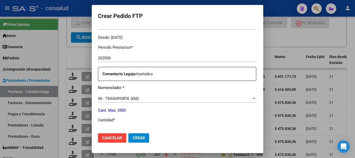
scroll to position [208, 0]
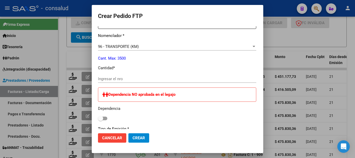
click at [115, 79] on input "Ingresar el nro" at bounding box center [177, 78] width 158 height 5
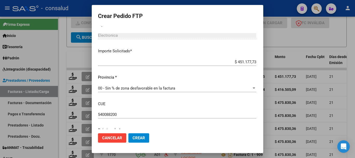
scroll to position [333, 0]
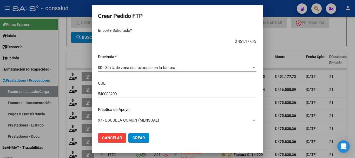
type input "832"
click at [131, 140] on button "Crear" at bounding box center [138, 137] width 21 height 9
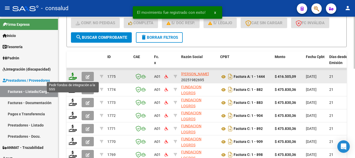
click at [74, 78] on icon at bounding box center [73, 76] width 8 height 7
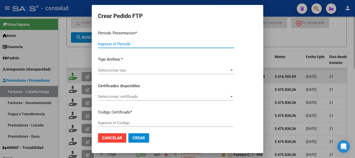
type input "202508"
type input "$ 416.505,09"
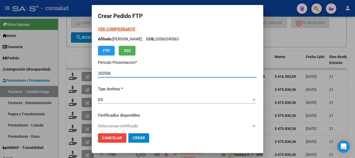
type input "0200058419003-20231003-20281003"
type input "2028-10-03"
type input "540027400"
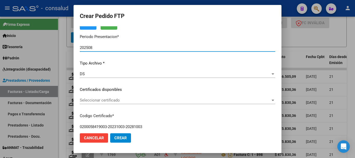
scroll to position [26, 0]
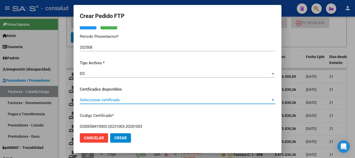
click at [143, 99] on span "Seleccionar certificado" at bounding box center [175, 99] width 191 height 5
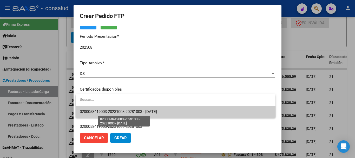
click at [147, 110] on span "0200058419003-20231003-20281003 - 2028-10-03" at bounding box center [118, 111] width 77 height 5
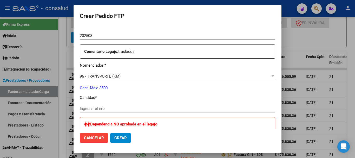
scroll to position [182, 0]
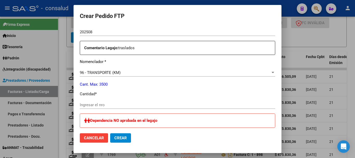
click at [148, 106] on input "Ingresar el nro" at bounding box center [178, 104] width 196 height 5
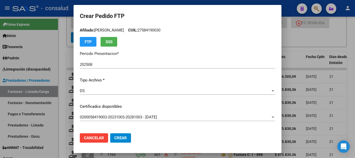
scroll to position [0, 0]
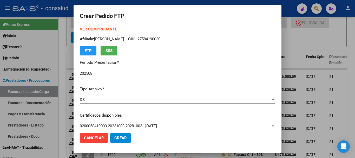
click at [114, 30] on strong "VER COMPROBANTE" at bounding box center [98, 29] width 37 height 5
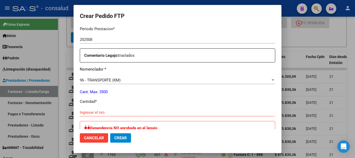
scroll to position [182, 0]
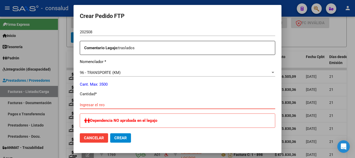
click at [148, 105] on input "Ingresar el nro" at bounding box center [178, 104] width 196 height 5
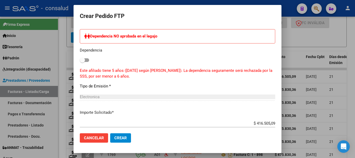
scroll to position [286, 0]
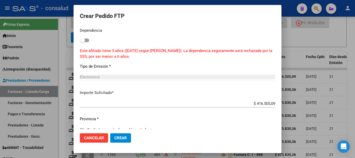
type input "768"
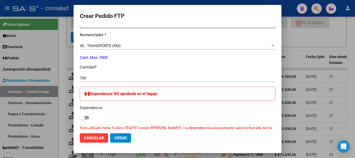
scroll to position [192, 0]
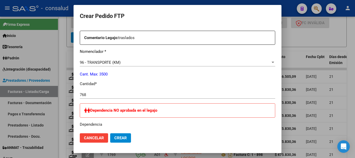
click at [112, 137] on button "Crear" at bounding box center [120, 137] width 21 height 9
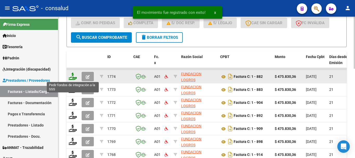
click at [73, 77] on icon at bounding box center [73, 76] width 8 height 7
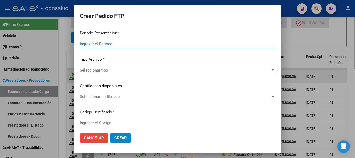
type input "202508"
type input "$ 475.830,36"
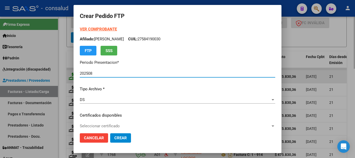
type input "0200052302586-20211027-20261027"
type input "2026-10-27"
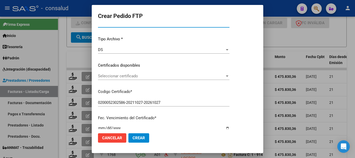
scroll to position [0, 0]
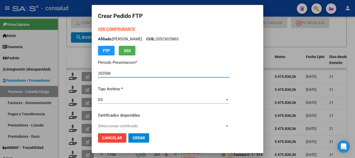
click at [119, 29] on strong "VER COMPROBANTE" at bounding box center [116, 29] width 37 height 5
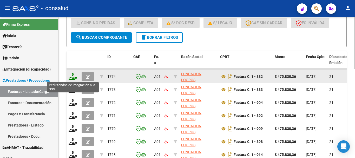
click at [70, 77] on icon at bounding box center [73, 76] width 8 height 7
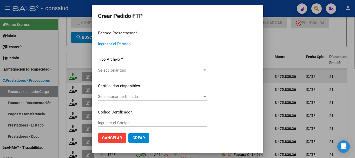
type input "202508"
type input "$ 475.830,36"
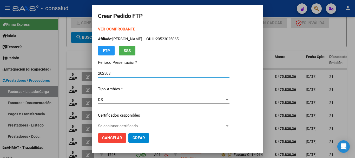
type input "0200052302586-20211027-20261027"
type input "2026-10-27"
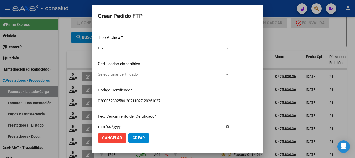
scroll to position [52, 0]
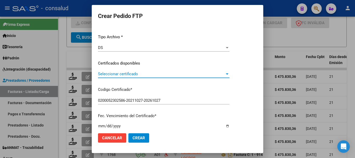
click at [154, 75] on span "Seleccionar certificado" at bounding box center [161, 73] width 127 height 5
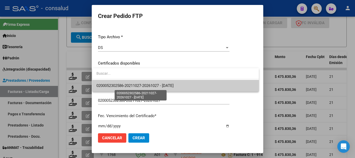
click at [154, 87] on span "0200052302586-20211027-20261027 - 2026-10-27" at bounding box center [134, 85] width 77 height 5
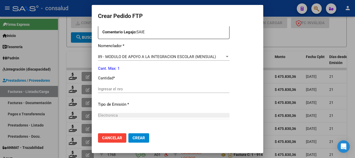
scroll to position [208, 0]
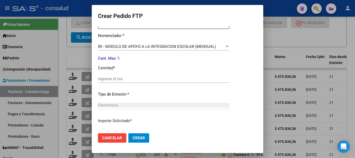
click at [153, 76] on div "Ingresar el nro" at bounding box center [164, 79] width 132 height 8
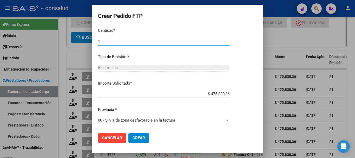
type input "1"
click at [139, 138] on span "Crear" at bounding box center [139, 137] width 12 height 5
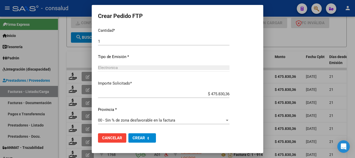
scroll to position [0, 0]
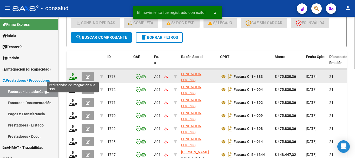
click at [72, 76] on icon at bounding box center [73, 76] width 8 height 7
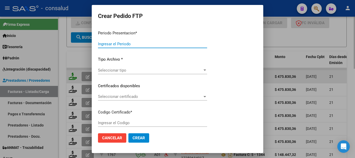
type input "202508"
type input "$ 475.830,36"
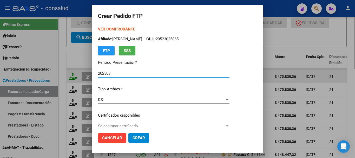
type input "0200058093462-20230726-20260726"
type input "2026-07-26"
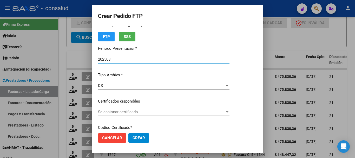
scroll to position [26, 0]
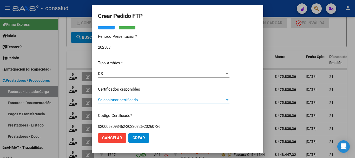
click at [125, 100] on span "Seleccionar certificado" at bounding box center [161, 99] width 127 height 5
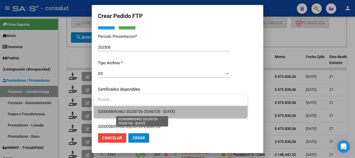
click at [123, 110] on span "0200058093462-20230726-20260726 - 2026-07-26" at bounding box center [136, 111] width 77 height 5
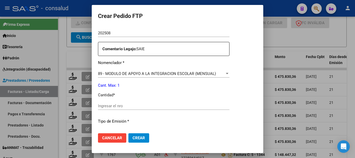
scroll to position [182, 0]
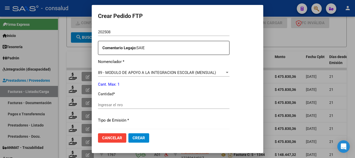
click at [120, 106] on input "Ingresar el nro" at bounding box center [164, 104] width 132 height 5
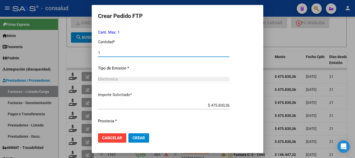
scroll to position [245, 0]
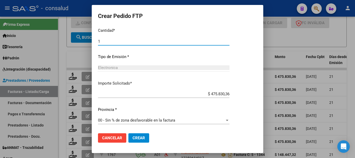
type input "1"
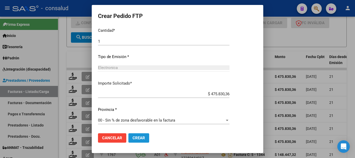
click at [141, 141] on button "Crear" at bounding box center [138, 137] width 21 height 9
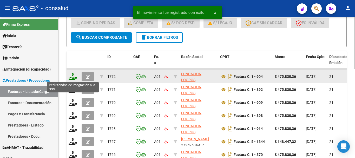
click at [73, 77] on icon at bounding box center [73, 76] width 8 height 7
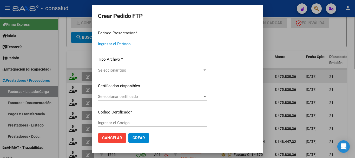
type input "202508"
type input "$ 475.830,36"
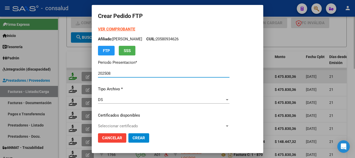
type input "0200058420371-20240516-20290516"
type input "2029-05-16"
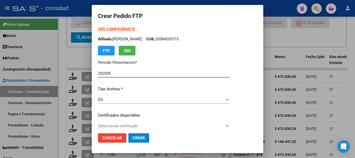
scroll to position [26, 0]
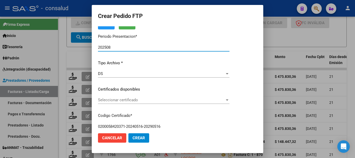
click at [127, 99] on span "Seleccionar certificado" at bounding box center [161, 99] width 127 height 5
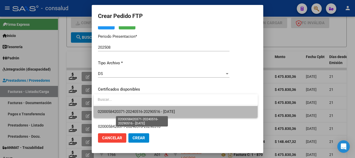
click at [129, 111] on span "0200058420371-20240516-20290516 - 2029-05-16" at bounding box center [136, 111] width 77 height 5
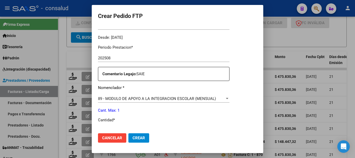
scroll to position [208, 0]
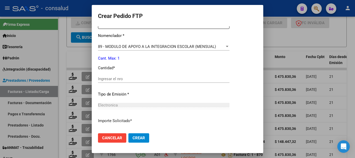
click at [105, 76] on input "Ingresar el nro" at bounding box center [164, 78] width 132 height 5
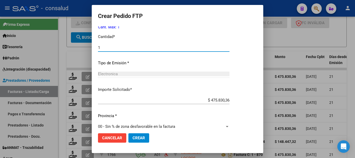
scroll to position [245, 0]
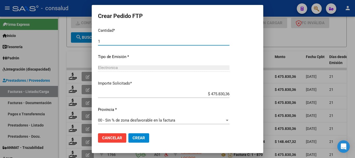
type input "1"
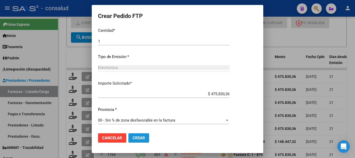
click at [145, 138] on button "Crear" at bounding box center [138, 137] width 21 height 9
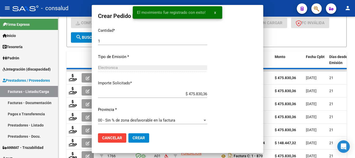
scroll to position [216, 0]
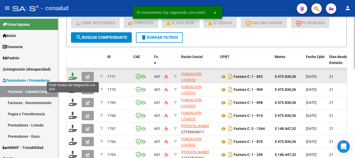
click at [73, 77] on icon at bounding box center [73, 76] width 8 height 7
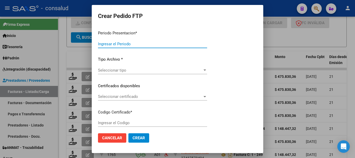
type input "202508"
type input "$ 475.830,36"
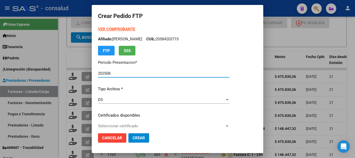
type input "0200056595973-20220830-20250830"
type input "2025-08-30"
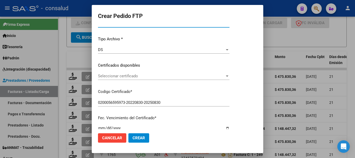
scroll to position [52, 0]
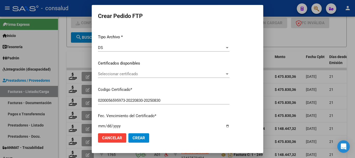
click at [152, 72] on span "Seleccionar certificado" at bounding box center [161, 73] width 127 height 5
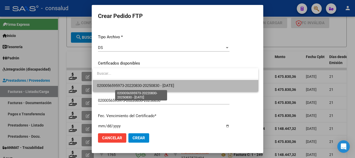
click at [158, 84] on span "0200056595973-20220830-20250830 - 2025-08-30" at bounding box center [135, 85] width 77 height 5
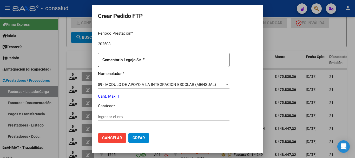
scroll to position [182, 0]
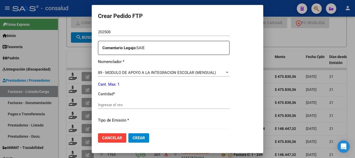
drag, startPoint x: 149, startPoint y: 106, endPoint x: 144, endPoint y: 99, distance: 8.9
click at [149, 105] on input "Ingresar el nro" at bounding box center [164, 104] width 132 height 5
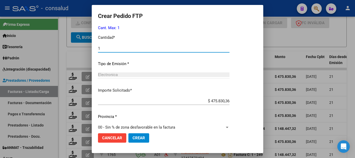
scroll to position [245, 0]
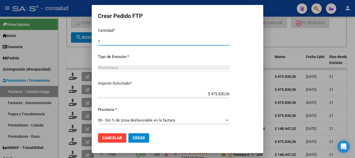
type input "1"
click at [144, 137] on span "Crear" at bounding box center [139, 137] width 12 height 5
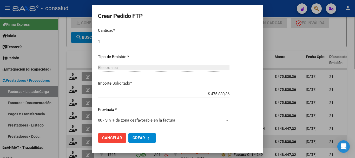
scroll to position [0, 0]
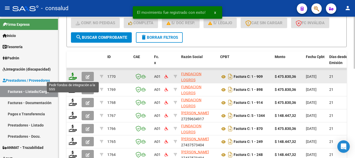
click at [72, 77] on icon at bounding box center [73, 76] width 8 height 7
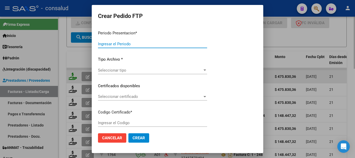
type input "202508"
type input "$ 475.830,36"
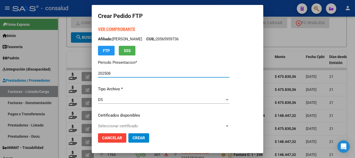
type input "0200056370722-20241002-20291002"
type input "2029-10-02"
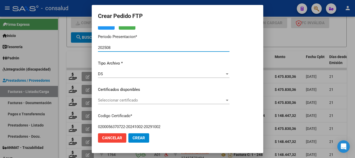
scroll to position [26, 0]
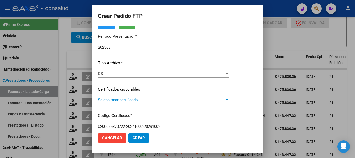
click at [148, 100] on span "Seleccionar certificado" at bounding box center [161, 99] width 127 height 5
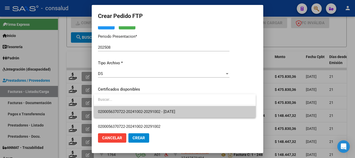
click at [149, 106] on span "0200056370722-20241002-20291002 - 2029-10-02" at bounding box center [175, 112] width 154 height 12
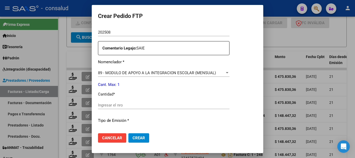
scroll to position [182, 0]
click at [146, 102] on div "Ingresar el nro" at bounding box center [164, 105] width 132 height 8
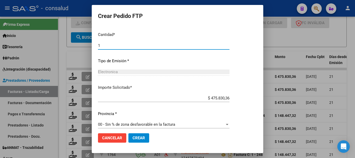
scroll to position [245, 0]
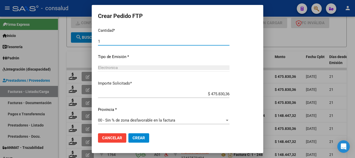
click at [139, 136] on span "Crear" at bounding box center [139, 137] width 12 height 5
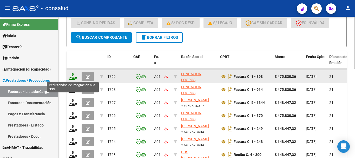
click at [72, 78] on icon at bounding box center [73, 76] width 8 height 7
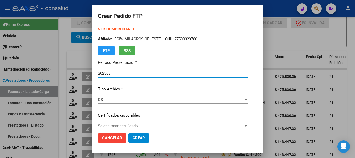
scroll to position [26, 0]
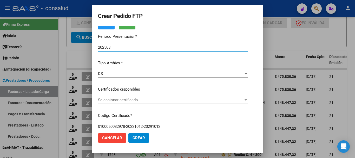
click at [135, 96] on div "Seleccionar certificado Seleccionar certificado" at bounding box center [173, 100] width 150 height 8
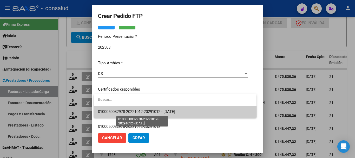
click at [141, 112] on span "0100050032978-20221012-20291012 - 2029-10-12" at bounding box center [136, 111] width 77 height 5
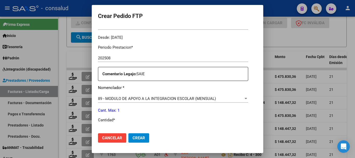
scroll to position [182, 0]
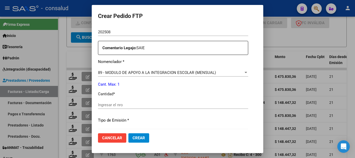
click at [160, 105] on input "Ingresar el nro" at bounding box center [173, 104] width 150 height 5
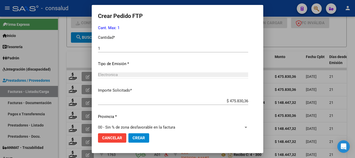
scroll to position [245, 0]
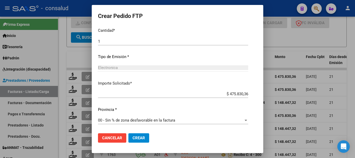
click at [145, 136] on button "Crear" at bounding box center [138, 137] width 21 height 9
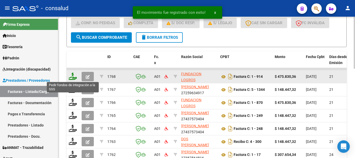
click at [74, 77] on icon at bounding box center [73, 76] width 8 height 7
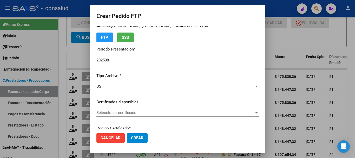
scroll to position [26, 0]
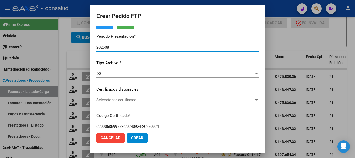
click at [152, 103] on div "Seleccionar certificado Seleccionar certificado" at bounding box center [177, 100] width 162 height 8
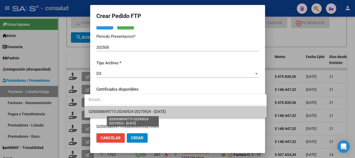
click at [156, 110] on span "0200058699773-20240924-20270924 - 2027-09-24" at bounding box center [127, 111] width 77 height 5
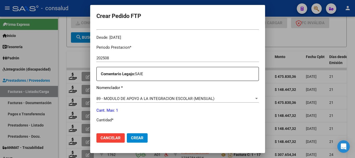
scroll to position [208, 0]
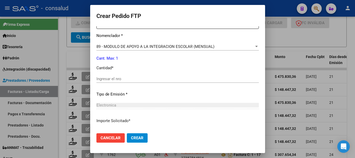
click at [143, 79] on input "Ingresar el nro" at bounding box center [177, 78] width 162 height 5
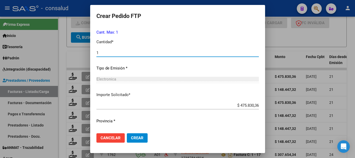
scroll to position [245, 0]
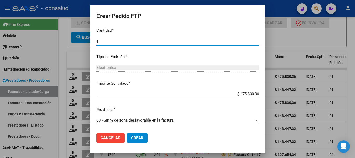
click at [132, 138] on span "Crear" at bounding box center [137, 137] width 12 height 5
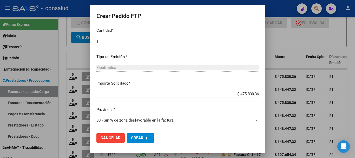
scroll to position [216, 0]
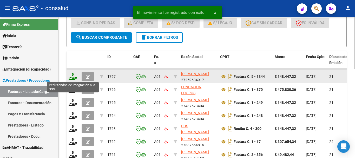
click at [74, 75] on icon at bounding box center [73, 76] width 8 height 7
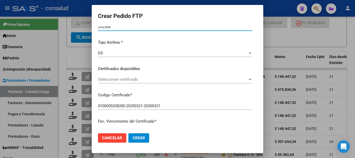
scroll to position [52, 0]
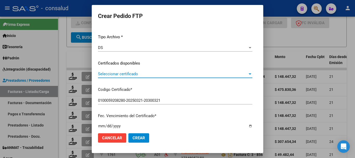
click at [120, 74] on span "Seleccionar certificado" at bounding box center [173, 73] width 150 height 5
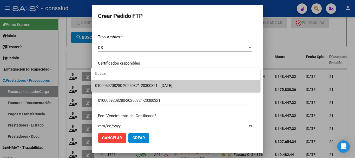
click at [123, 83] on span "0100059208280-20250321-20300321 - 2030-03-21" at bounding box center [133, 85] width 77 height 5
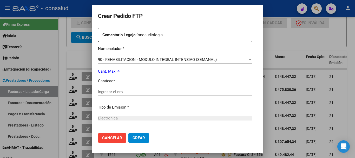
scroll to position [208, 0]
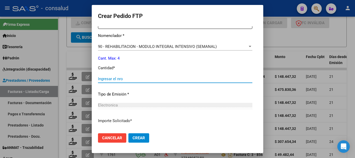
click at [121, 78] on input "Ingresar el nro" at bounding box center [175, 78] width 154 height 5
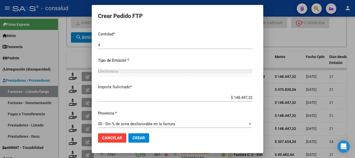
scroll to position [245, 0]
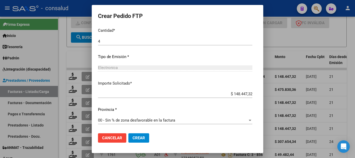
click at [137, 139] on span "Crear" at bounding box center [139, 137] width 12 height 5
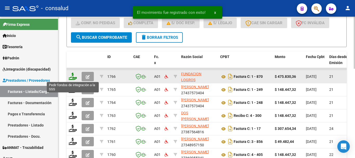
click at [72, 75] on icon at bounding box center [73, 76] width 8 height 7
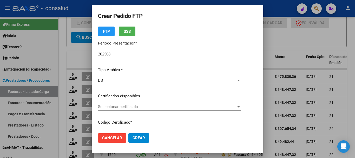
scroll to position [52, 0]
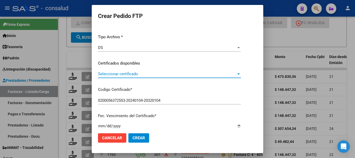
click at [125, 74] on span "Seleccionar certificado" at bounding box center [167, 73] width 138 height 5
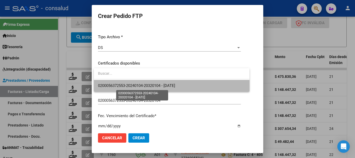
click at [136, 84] on span "0200056372553-20240104-20320104 - 2032-01-04" at bounding box center [136, 85] width 77 height 5
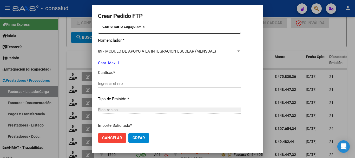
scroll to position [208, 0]
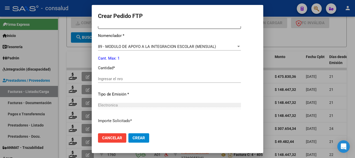
click at [135, 80] on input "Ingresar el nro" at bounding box center [169, 78] width 143 height 5
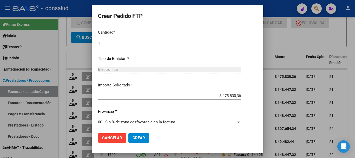
scroll to position [245, 0]
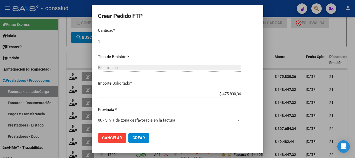
click at [144, 137] on span "Crear" at bounding box center [139, 137] width 12 height 5
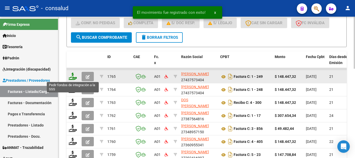
click at [73, 75] on icon at bounding box center [73, 76] width 8 height 7
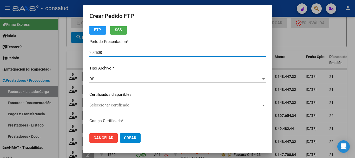
scroll to position [52, 0]
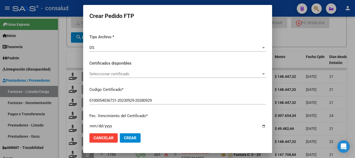
click at [117, 74] on span "Seleccionar certificado" at bounding box center [175, 73] width 172 height 5
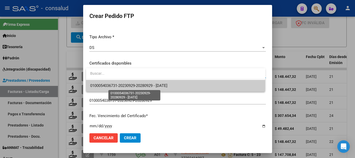
click at [119, 84] on span "0100054036731-20230929-20280929 - 2028-09-29" at bounding box center [128, 85] width 77 height 5
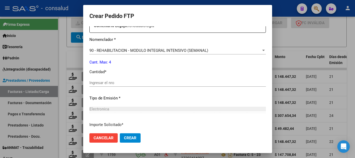
scroll to position [208, 0]
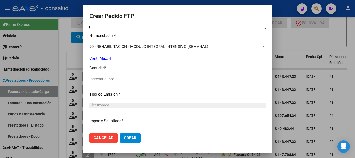
click at [119, 72] on div "Periodo Prestacion * 202508 Ingresar el Periodo Prestacion Comentario Legajo: f…" at bounding box center [177, 78] width 177 height 178
click at [118, 77] on input "Ingresar el nro" at bounding box center [177, 78] width 177 height 5
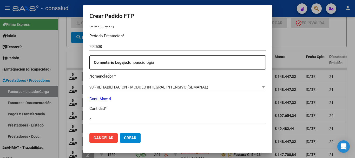
scroll to position [245, 0]
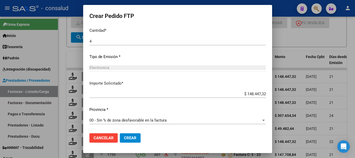
click at [132, 139] on span "Crear" at bounding box center [130, 137] width 12 height 5
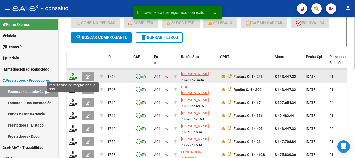
click at [70, 77] on icon at bounding box center [73, 76] width 8 height 7
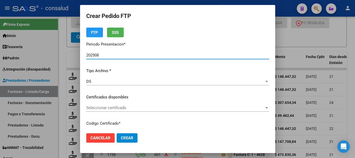
scroll to position [52, 0]
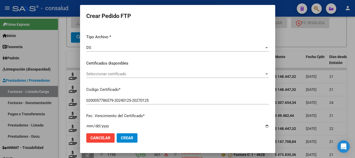
click at [128, 75] on span "Seleccionar certificado" at bounding box center [175, 73] width 178 height 5
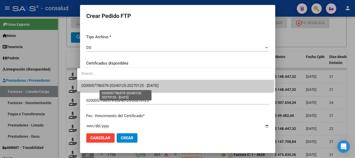
click at [129, 85] on span "0200057786579-20240125-20270125 - 2027-01-25" at bounding box center [119, 85] width 77 height 5
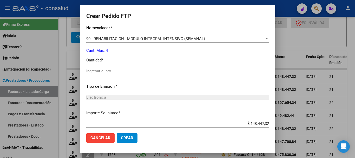
scroll to position [234, 0]
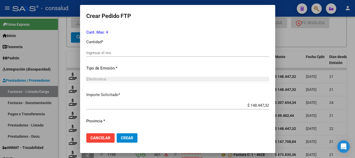
click at [120, 51] on input "Ingresar el nro" at bounding box center [177, 52] width 183 height 5
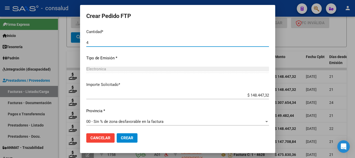
scroll to position [245, 0]
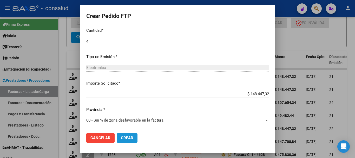
click at [121, 139] on span "Crear" at bounding box center [127, 137] width 12 height 5
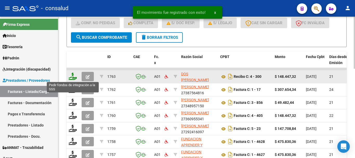
click at [72, 76] on icon at bounding box center [73, 76] width 8 height 7
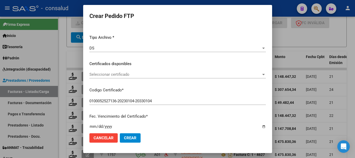
scroll to position [52, 0]
click at [117, 74] on span "Seleccionar certificado" at bounding box center [175, 73] width 172 height 5
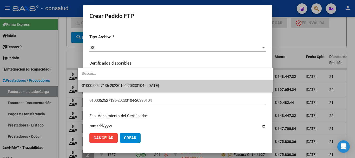
click at [119, 82] on span "0100052527136-20230104-20330104 - [DATE]" at bounding box center [175, 86] width 187 height 12
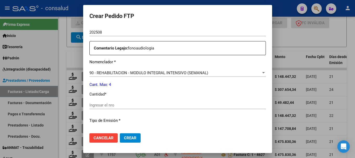
scroll to position [182, 0]
click at [103, 105] on input "Ingresar el nro" at bounding box center [177, 104] width 177 height 5
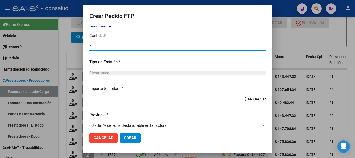
scroll to position [245, 0]
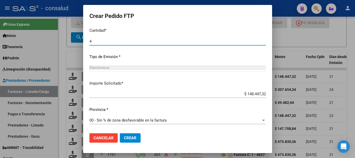
click at [126, 137] on span "Crear" at bounding box center [130, 137] width 12 height 5
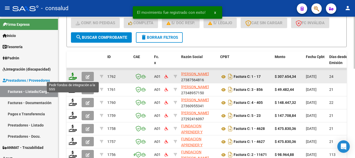
click at [72, 76] on icon at bounding box center [73, 76] width 8 height 7
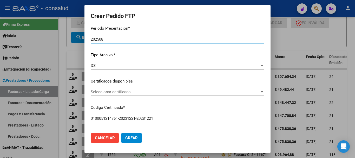
scroll to position [52, 0]
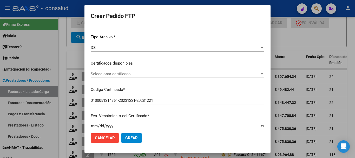
click at [142, 74] on span "Seleccionar certificado" at bounding box center [175, 73] width 169 height 5
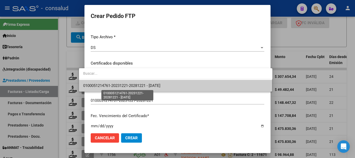
click at [145, 87] on span "0100051214761-20231221-20281221 - [DATE]" at bounding box center [121, 85] width 77 height 5
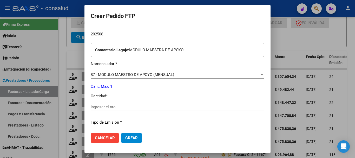
scroll to position [182, 0]
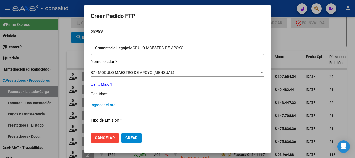
click at [150, 103] on input "Ingresar el nro" at bounding box center [178, 104] width 174 height 5
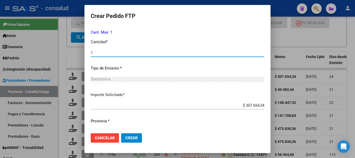
scroll to position [245, 0]
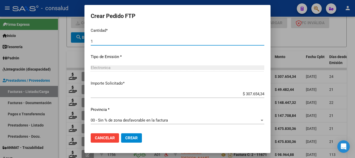
click at [125, 139] on span "Crear" at bounding box center [131, 137] width 12 height 5
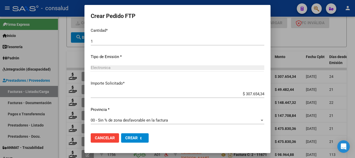
scroll to position [0, 0]
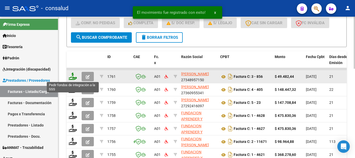
click at [73, 76] on icon at bounding box center [73, 76] width 8 height 7
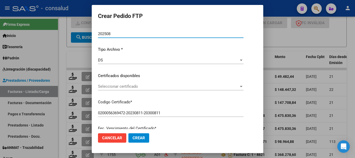
scroll to position [52, 0]
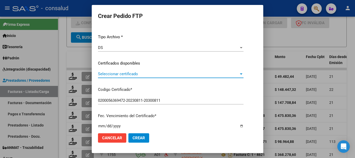
click at [124, 73] on span "Seleccionar certificado" at bounding box center [168, 73] width 141 height 5
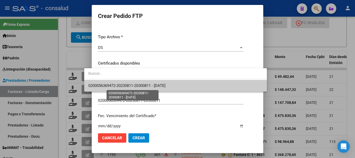
click at [126, 85] on span "0200056369472-20230811-20300811 - 2030-08-11" at bounding box center [126, 85] width 77 height 5
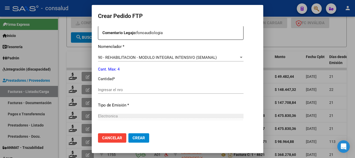
scroll to position [208, 0]
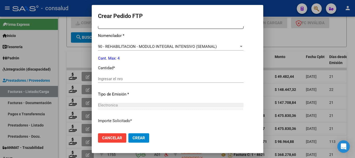
click at [101, 78] on input "Ingresar el nro" at bounding box center [171, 78] width 146 height 5
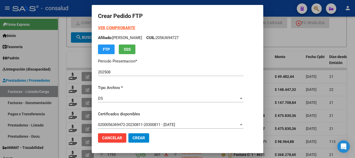
scroll to position [0, 0]
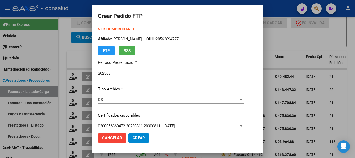
click at [107, 28] on strong "VER COMPROBANTE" at bounding box center [116, 29] width 37 height 5
click at [133, 140] on button "Crear" at bounding box center [138, 137] width 21 height 9
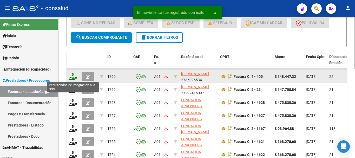
click at [70, 77] on icon at bounding box center [73, 76] width 8 height 7
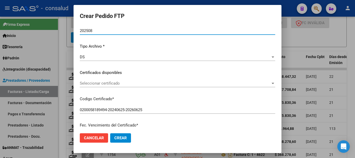
scroll to position [52, 0]
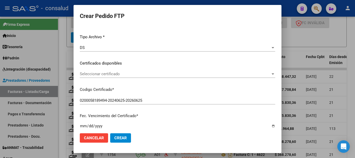
click at [126, 77] on div "Seleccionar certificado Seleccionar certificado" at bounding box center [178, 74] width 196 height 8
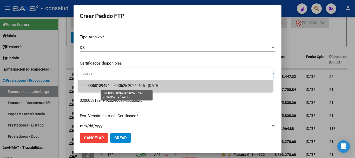
click at [126, 84] on span "0200058189494-20240625-20260625 - 2026-06-25" at bounding box center [120, 85] width 77 height 5
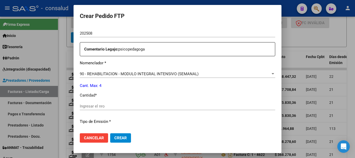
scroll to position [182, 0]
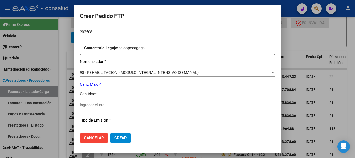
click at [131, 102] on input "Ingresar el nro" at bounding box center [178, 104] width 196 height 5
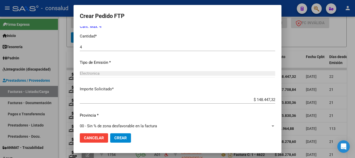
scroll to position [245, 0]
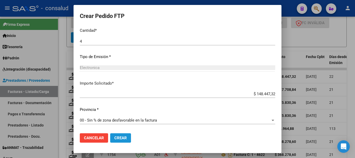
click at [124, 140] on span "Crear" at bounding box center [120, 137] width 12 height 5
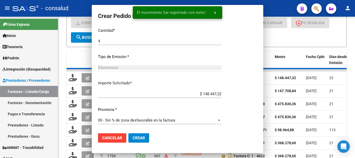
scroll to position [0, 0]
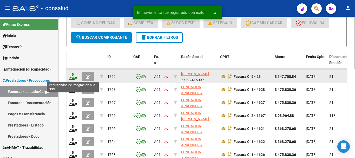
click at [74, 77] on icon at bounding box center [73, 76] width 8 height 7
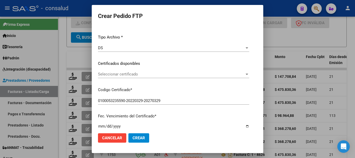
scroll to position [52, 0]
click at [133, 74] on span "Seleccionar certificado" at bounding box center [171, 73] width 147 height 5
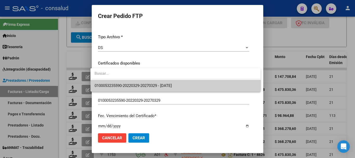
click at [135, 83] on span "0100053235590-20220329-20270329 - 2027-03-29" at bounding box center [176, 86] width 162 height 12
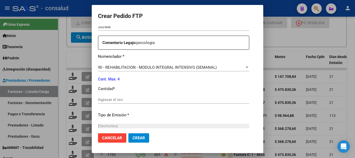
scroll to position [208, 0]
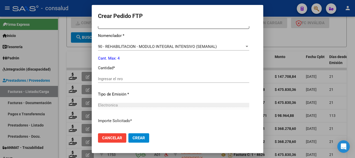
click at [136, 80] on input "Ingresar el nro" at bounding box center [173, 78] width 151 height 5
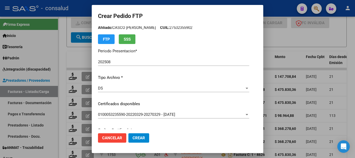
scroll to position [0, 0]
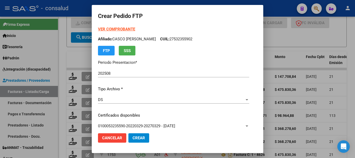
click at [124, 27] on strong "VER COMPROBANTE" at bounding box center [116, 29] width 37 height 5
click at [140, 138] on span "Crear" at bounding box center [139, 137] width 12 height 5
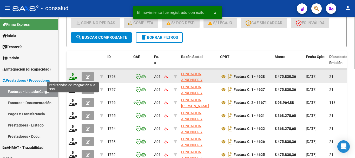
click at [70, 77] on icon at bounding box center [73, 76] width 8 height 7
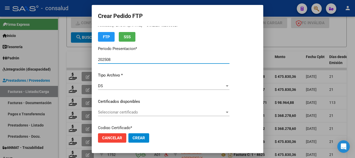
scroll to position [26, 0]
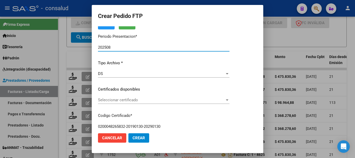
click at [140, 100] on span "Seleccionar certificado" at bounding box center [161, 99] width 127 height 5
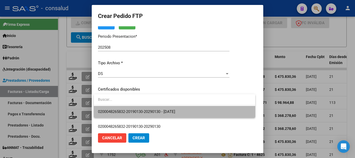
click at [143, 109] on span "0200048265832-20190130-20290130 - 2029-01-30" at bounding box center [174, 112] width 153 height 12
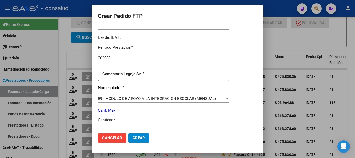
scroll to position [182, 0]
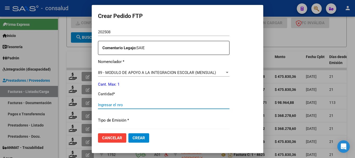
drag, startPoint x: 142, startPoint y: 106, endPoint x: 121, endPoint y: 98, distance: 22.2
click at [142, 106] on input "Ingresar el nro" at bounding box center [164, 104] width 132 height 5
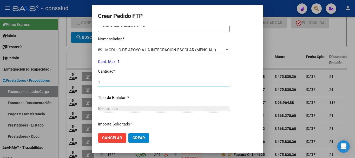
scroll to position [245, 0]
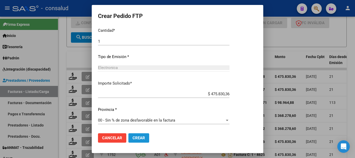
click at [143, 140] on button "Crear" at bounding box center [138, 137] width 21 height 9
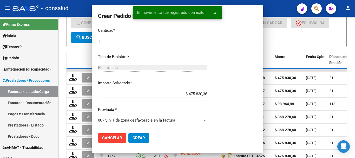
scroll to position [216, 0]
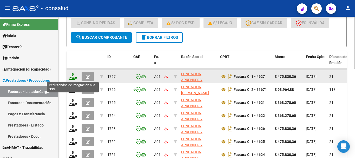
click at [71, 75] on icon at bounding box center [73, 76] width 8 height 7
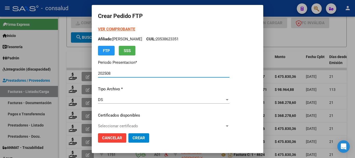
scroll to position [26, 0]
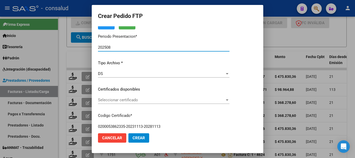
click at [153, 100] on span "Seleccionar certificado" at bounding box center [161, 99] width 127 height 5
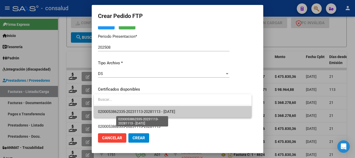
click at [157, 110] on span "0200053862335-20231113-20281113 - [DATE]" at bounding box center [136, 111] width 77 height 5
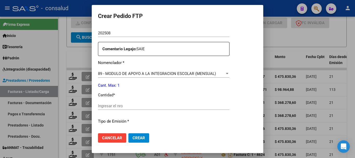
scroll to position [182, 0]
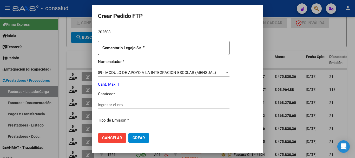
click at [132, 105] on input "Ingresar el nro" at bounding box center [164, 104] width 132 height 5
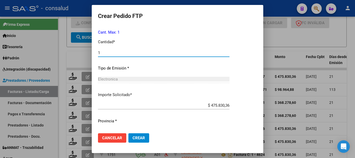
scroll to position [245, 0]
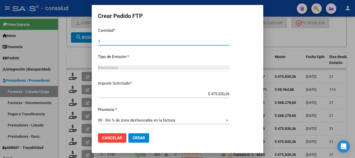
click at [139, 137] on span "Crear" at bounding box center [139, 137] width 12 height 5
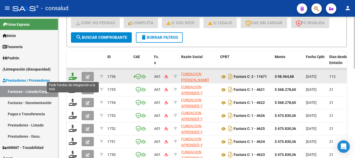
click at [75, 76] on icon at bounding box center [73, 76] width 8 height 7
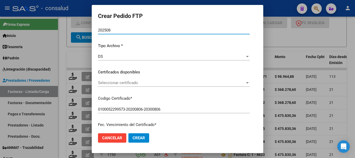
scroll to position [52, 0]
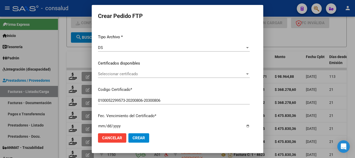
click at [128, 72] on span "Seleccionar certificado" at bounding box center [171, 73] width 147 height 5
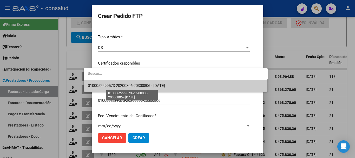
drag, startPoint x: 159, startPoint y: 83, endPoint x: 167, endPoint y: 84, distance: 7.8
click at [159, 83] on span "0100052299573-20200806-20300806 - 2030-08-06" at bounding box center [126, 85] width 77 height 5
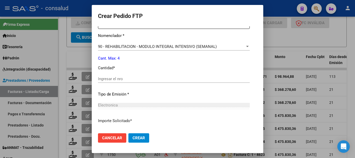
scroll to position [182, 0]
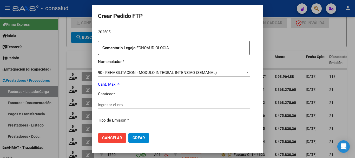
click at [107, 104] on input "Ingresar el nro" at bounding box center [174, 104] width 152 height 5
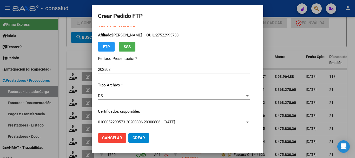
scroll to position [0, 0]
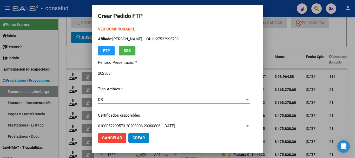
click at [105, 28] on strong "VER COMPROBANTE" at bounding box center [116, 29] width 37 height 5
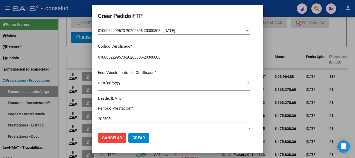
scroll to position [182, 0]
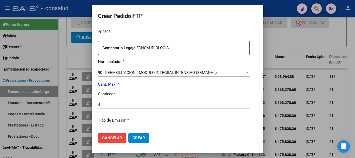
click at [144, 107] on input "4" at bounding box center [174, 104] width 152 height 5
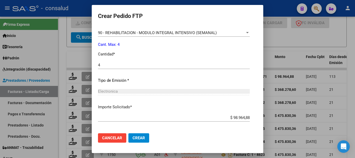
scroll to position [245, 0]
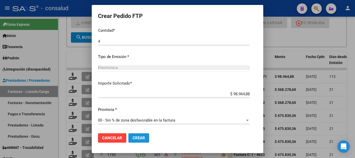
click at [135, 140] on button "Crear" at bounding box center [138, 137] width 21 height 9
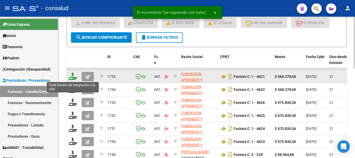
click at [70, 79] on icon at bounding box center [73, 76] width 8 height 7
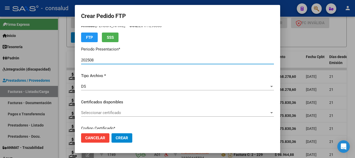
scroll to position [26, 0]
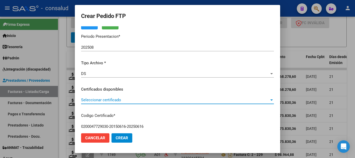
click at [148, 100] on span "Seleccionar certificado" at bounding box center [175, 99] width 188 height 5
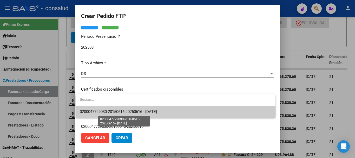
click at [157, 114] on span "0200047729030-20150616-20250616 - [DATE]" at bounding box center [118, 111] width 77 height 5
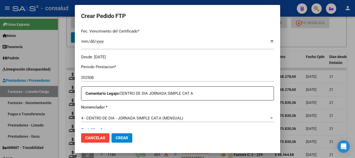
scroll to position [182, 0]
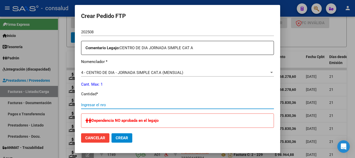
click at [91, 103] on input "Ingresar el nro" at bounding box center [177, 104] width 193 height 5
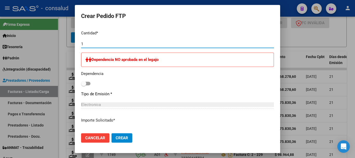
scroll to position [280, 0]
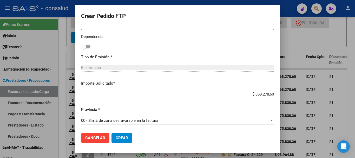
click at [129, 138] on button "Crear" at bounding box center [122, 137] width 21 height 9
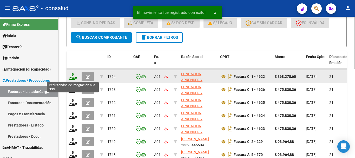
click at [75, 76] on icon at bounding box center [73, 76] width 8 height 7
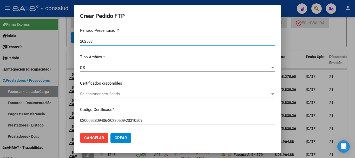
scroll to position [78, 0]
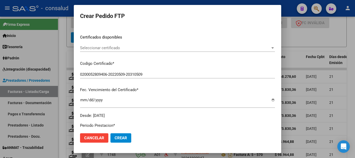
click at [115, 47] on span "Seleccionar certificado" at bounding box center [175, 47] width 190 height 5
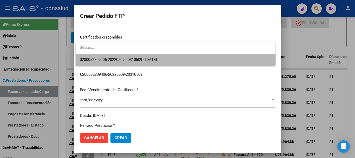
click at [120, 57] on span "0200052809406-20220509-20310509 - 2031-05-09" at bounding box center [176, 60] width 192 height 12
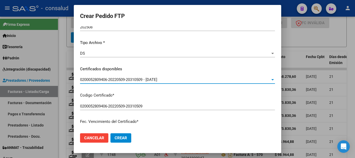
scroll to position [0, 0]
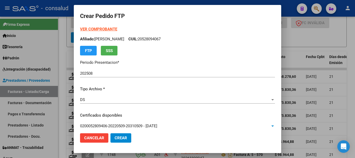
click at [105, 29] on strong "VER COMPROBANTE" at bounding box center [98, 29] width 37 height 5
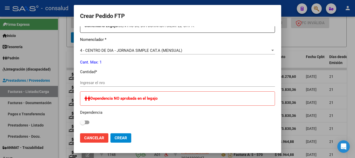
scroll to position [208, 0]
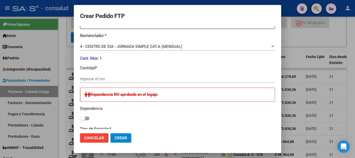
click at [129, 80] on input "Ingresar el nro" at bounding box center [177, 78] width 195 height 5
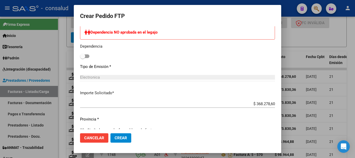
scroll to position [280, 0]
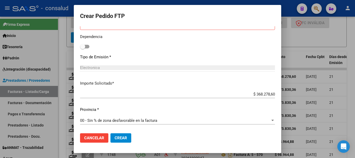
click at [127, 140] on button "Crear" at bounding box center [120, 137] width 21 height 9
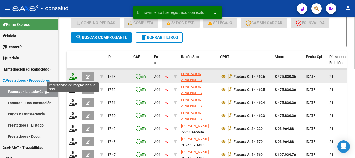
click at [73, 76] on icon at bounding box center [73, 76] width 8 height 7
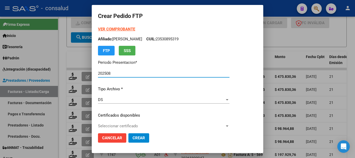
scroll to position [52, 0]
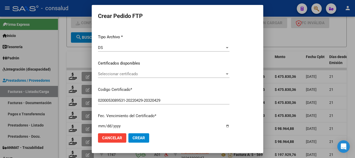
click at [149, 75] on span "Seleccionar certificado" at bounding box center [161, 73] width 127 height 5
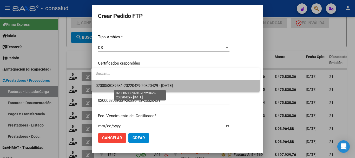
click at [153, 83] on span "0200053089531-20220429-20320429 - 2032-04-29" at bounding box center [134, 85] width 77 height 5
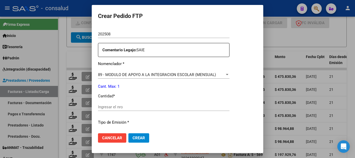
scroll to position [182, 0]
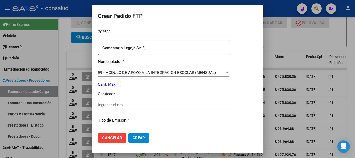
click at [117, 105] on input "Ingresar el nro" at bounding box center [164, 104] width 132 height 5
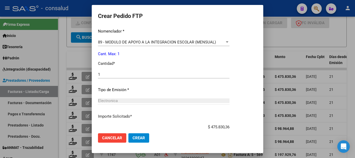
scroll to position [245, 0]
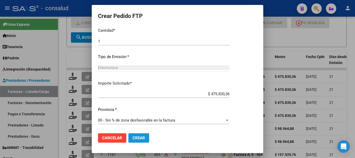
click at [134, 137] on span "Crear" at bounding box center [139, 137] width 12 height 5
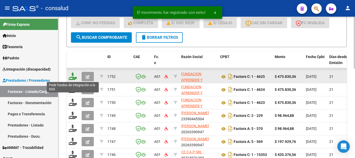
click at [70, 75] on icon at bounding box center [73, 76] width 8 height 7
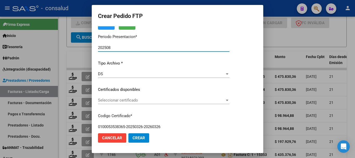
scroll to position [26, 0]
click at [153, 103] on div "Seleccionar certificado Seleccionar certificado" at bounding box center [164, 100] width 132 height 8
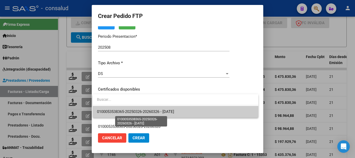
click at [154, 114] on span "0100053538365-20250326-20260326 - 2026-03-26" at bounding box center [135, 111] width 77 height 5
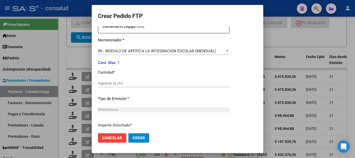
scroll to position [208, 0]
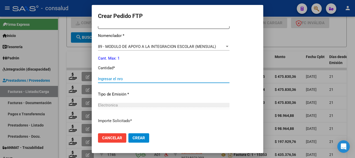
click at [127, 79] on input "Ingresar el nro" at bounding box center [164, 78] width 132 height 5
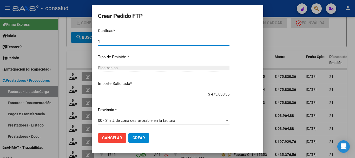
scroll to position [245, 0]
click at [138, 136] on span "Crear" at bounding box center [139, 137] width 12 height 5
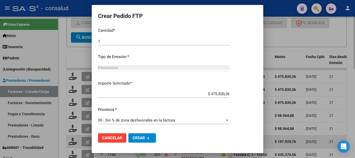
scroll to position [0, 0]
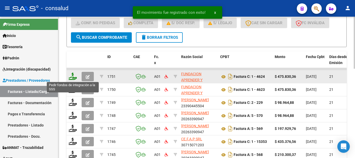
click at [70, 77] on icon at bounding box center [73, 76] width 8 height 7
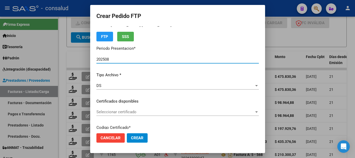
scroll to position [26, 0]
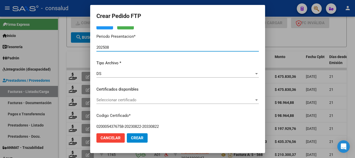
click at [144, 99] on span "Seleccionar certificado" at bounding box center [175, 99] width 158 height 5
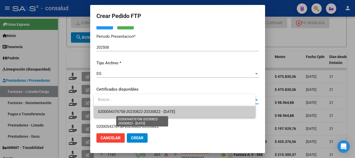
click at [148, 109] on span "0200054376758-20230822-20330822 - 2033-08-22" at bounding box center [136, 111] width 77 height 5
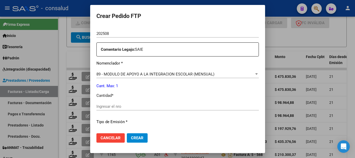
scroll to position [182, 0]
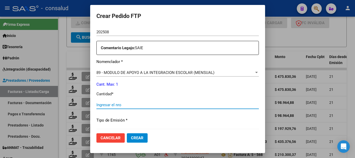
click at [142, 103] on input "Ingresar el nro" at bounding box center [177, 104] width 162 height 5
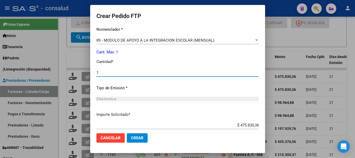
scroll to position [245, 0]
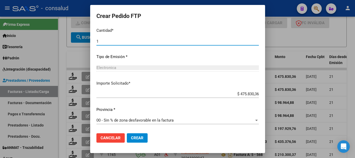
click at [141, 136] on span "Crear" at bounding box center [137, 137] width 12 height 5
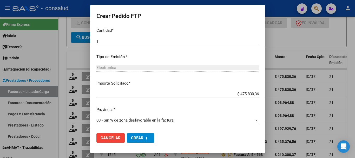
scroll to position [0, 0]
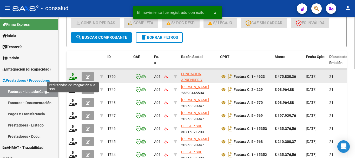
click at [71, 75] on icon at bounding box center [73, 76] width 8 height 7
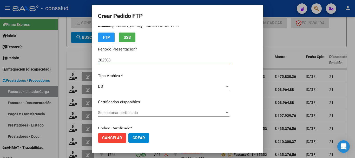
scroll to position [26, 0]
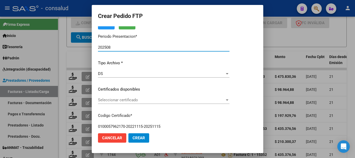
click at [151, 101] on span "Seleccionar certificado" at bounding box center [161, 99] width 127 height 5
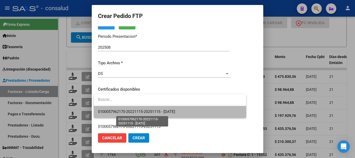
click at [154, 113] on span "0100057962170-20221115-20251115 - [DATE]" at bounding box center [136, 111] width 77 height 5
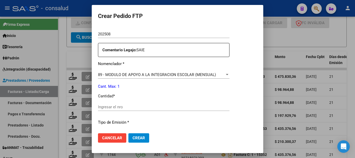
scroll to position [182, 0]
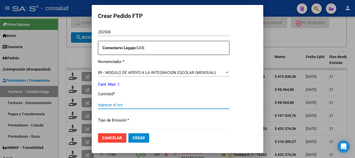
click at [140, 103] on input "Ingresar el nro" at bounding box center [164, 104] width 132 height 5
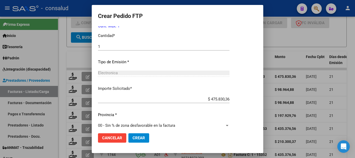
scroll to position [245, 0]
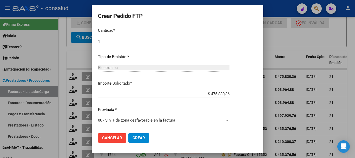
click at [139, 137] on span "Crear" at bounding box center [139, 137] width 12 height 5
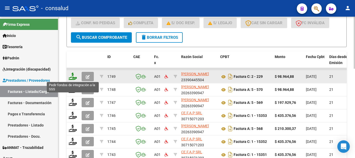
click at [73, 77] on icon at bounding box center [73, 76] width 8 height 7
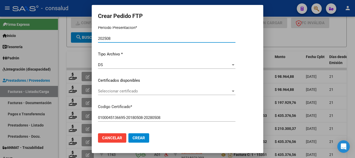
scroll to position [52, 0]
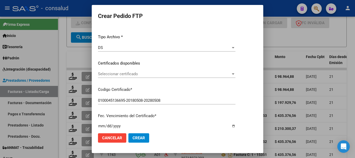
click at [150, 74] on span "Seleccionar certificado" at bounding box center [164, 73] width 133 height 5
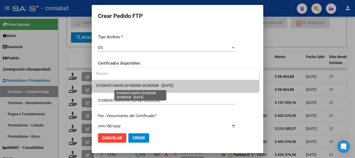
click at [152, 84] on span "0100045136695-20180508-20280508 - 2028-05-08" at bounding box center [134, 85] width 77 height 5
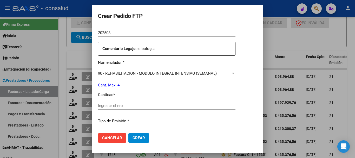
scroll to position [182, 0]
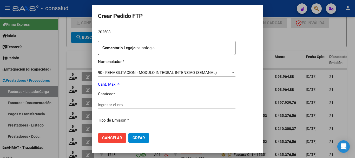
click at [152, 107] on input "Ingresar el nro" at bounding box center [167, 104] width 138 height 5
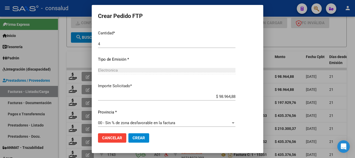
scroll to position [245, 0]
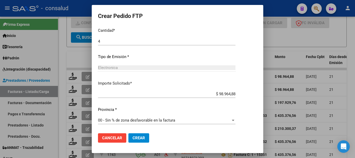
click at [144, 137] on button "Crear" at bounding box center [138, 137] width 21 height 9
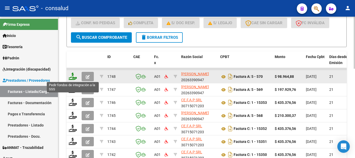
click at [72, 75] on icon at bounding box center [73, 76] width 8 height 7
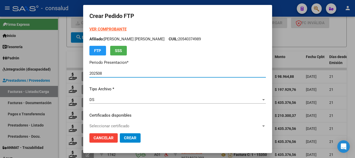
scroll to position [26, 0]
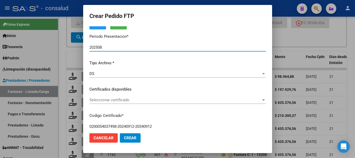
click at [156, 99] on span "Seleccionar certificado" at bounding box center [175, 99] width 172 height 5
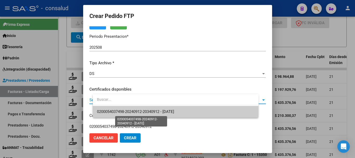
click at [160, 112] on span "0200054037498-20240912-20340912 - 2034-09-12" at bounding box center [135, 111] width 77 height 5
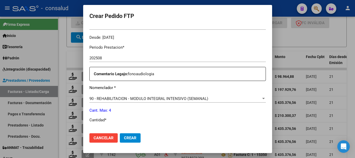
scroll to position [182, 0]
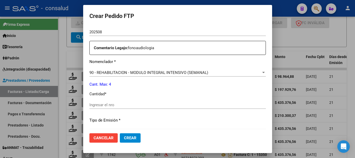
click at [147, 103] on input "Ingresar el nro" at bounding box center [177, 104] width 177 height 5
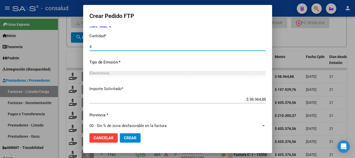
scroll to position [245, 0]
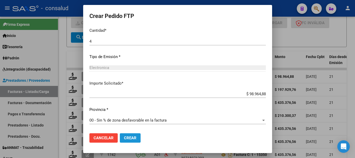
click at [136, 138] on span "Crear" at bounding box center [130, 137] width 12 height 5
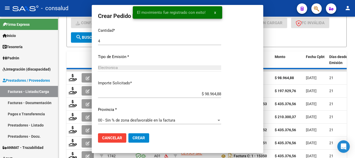
scroll to position [0, 0]
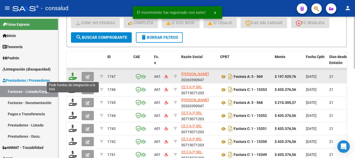
click at [74, 78] on icon at bounding box center [73, 76] width 8 height 7
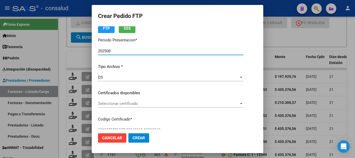
scroll to position [78, 0]
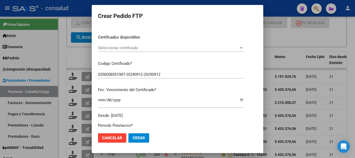
click at [140, 48] on span "Seleccionar certificado" at bounding box center [168, 47] width 141 height 5
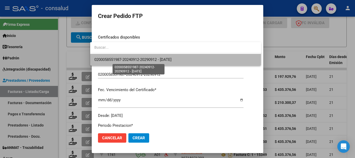
click at [145, 58] on span "0200058551987-20240912-20290912 - 2029-09-12" at bounding box center [132, 59] width 77 height 5
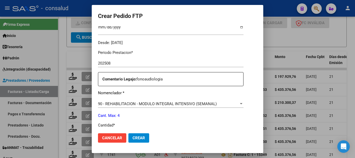
scroll to position [182, 0]
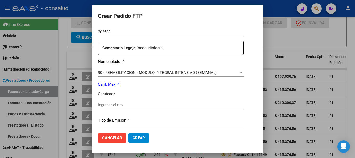
click at [144, 102] on input "Ingresar el nro" at bounding box center [171, 104] width 146 height 5
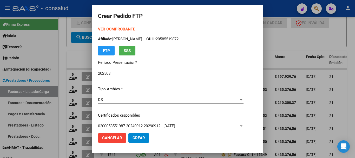
scroll to position [26, 0]
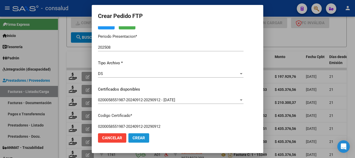
click at [133, 137] on span "Crear" at bounding box center [139, 137] width 12 height 5
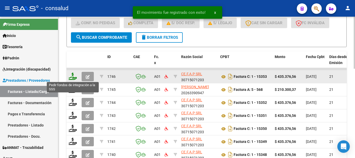
click at [72, 78] on icon at bounding box center [73, 76] width 8 height 7
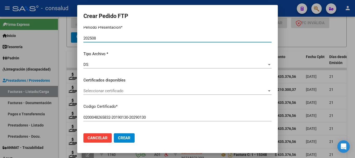
scroll to position [52, 0]
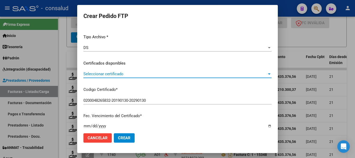
click at [146, 72] on span "Seleccionar certificado" at bounding box center [175, 73] width 184 height 5
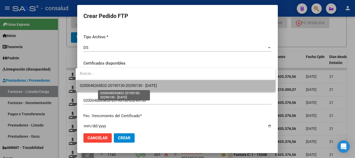
click at [151, 84] on span "0200048265832-20190130-20290130 - 2029-01-30" at bounding box center [118, 85] width 77 height 5
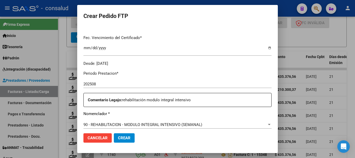
scroll to position [182, 0]
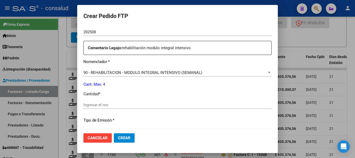
click at [118, 103] on input "Ingresar el nro" at bounding box center [177, 104] width 188 height 5
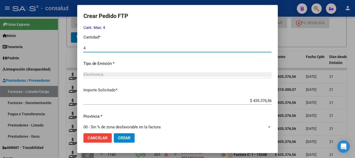
scroll to position [245, 0]
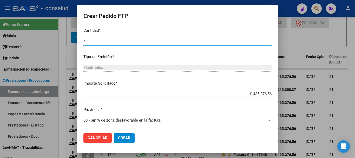
click at [117, 141] on button "Crear" at bounding box center [124, 137] width 21 height 9
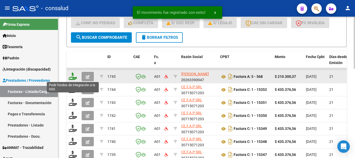
click at [73, 77] on icon at bounding box center [73, 76] width 8 height 7
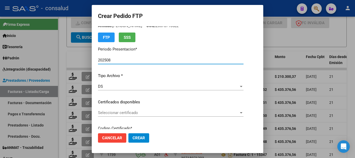
scroll to position [26, 0]
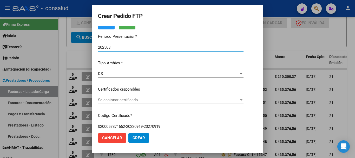
click at [144, 98] on span "Seleccionar certificado" at bounding box center [168, 99] width 141 height 5
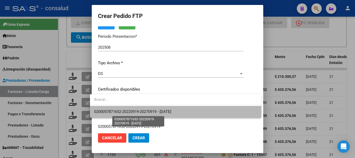
click at [147, 110] on span "0200057871652-20220919-20270919 - 2027-09-19" at bounding box center [132, 111] width 77 height 5
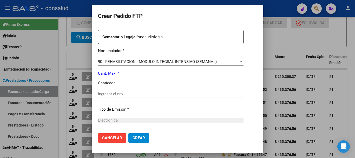
scroll to position [208, 0]
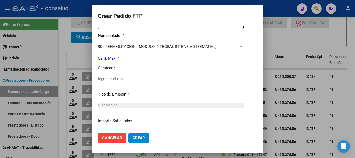
click at [126, 75] on div "Ingresar el nro" at bounding box center [171, 79] width 146 height 8
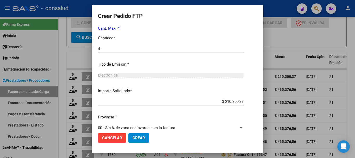
scroll to position [245, 0]
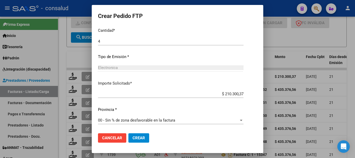
click at [139, 137] on span "Crear" at bounding box center [139, 137] width 12 height 5
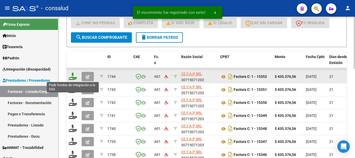
click at [70, 76] on icon at bounding box center [73, 76] width 8 height 7
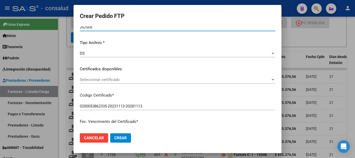
scroll to position [52, 0]
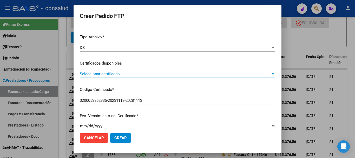
click at [145, 75] on span "Seleccionar certificado" at bounding box center [175, 73] width 191 height 5
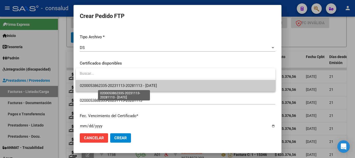
click at [149, 85] on span "0200053862335-20231113-20281113 - [DATE]" at bounding box center [118, 85] width 77 height 5
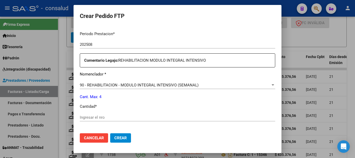
scroll to position [182, 0]
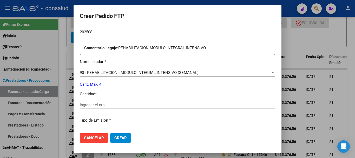
click at [146, 103] on input "Ingresar el nro" at bounding box center [178, 104] width 196 height 5
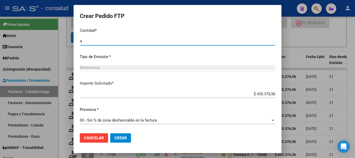
click at [122, 134] on button "Crear" at bounding box center [120, 137] width 21 height 9
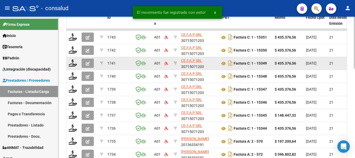
scroll to position [163, 0]
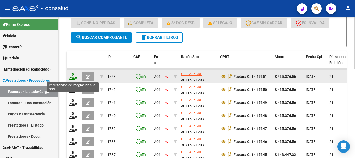
click at [72, 77] on icon at bounding box center [73, 76] width 8 height 7
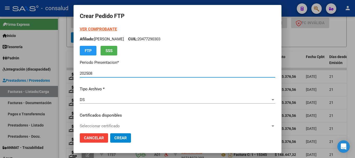
scroll to position [26, 0]
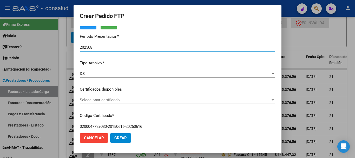
click at [139, 100] on span "Seleccionar certificado" at bounding box center [175, 99] width 191 height 5
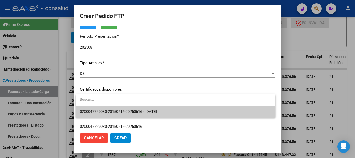
click at [153, 108] on span "0200047729030-20150616-20250616 - [DATE]" at bounding box center [176, 112] width 192 height 12
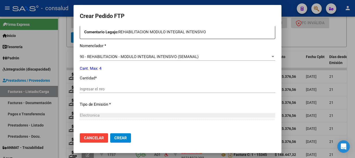
scroll to position [208, 0]
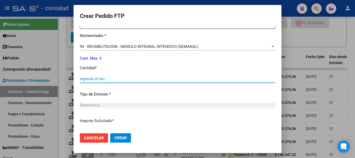
click at [141, 79] on input "Ingresar el nro" at bounding box center [178, 78] width 196 height 5
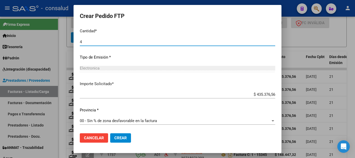
scroll to position [245, 0]
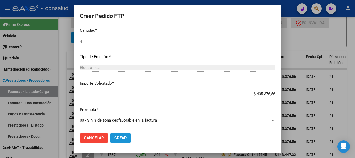
click at [127, 135] on button "Crear" at bounding box center [120, 137] width 21 height 9
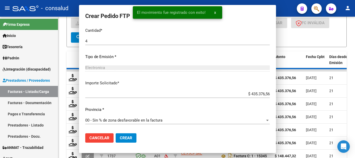
scroll to position [216, 0]
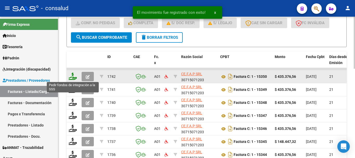
click at [73, 76] on icon at bounding box center [73, 76] width 8 height 7
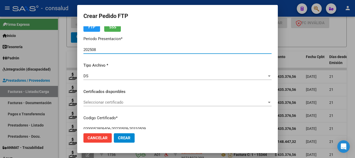
scroll to position [26, 0]
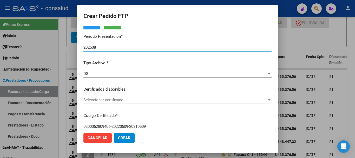
click at [145, 98] on span "Seleccionar certificado" at bounding box center [175, 99] width 184 height 5
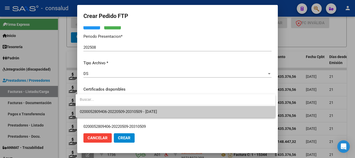
click at [150, 109] on span "0200052809406-20220509-20310509 - 2031-05-09" at bounding box center [176, 112] width 192 height 12
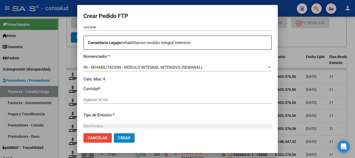
scroll to position [208, 0]
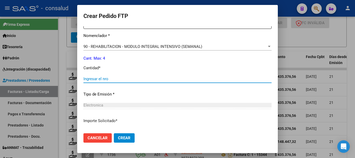
click at [103, 79] on input "Ingresar el nro" at bounding box center [177, 78] width 188 height 5
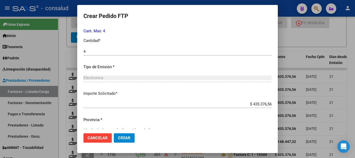
scroll to position [245, 0]
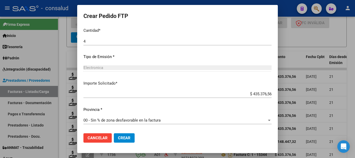
click at [119, 138] on span "Crear" at bounding box center [124, 137] width 12 height 5
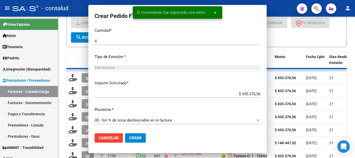
scroll to position [0, 0]
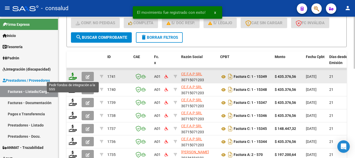
click at [74, 76] on icon at bounding box center [73, 76] width 8 height 7
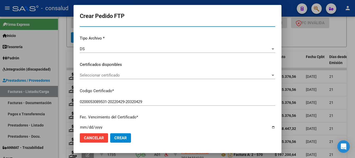
scroll to position [52, 0]
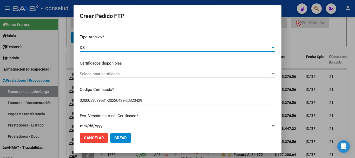
click at [122, 48] on div "DS" at bounding box center [175, 47] width 191 height 5
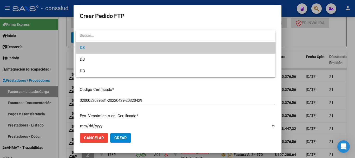
click at [122, 48] on span "DS" at bounding box center [176, 48] width 192 height 12
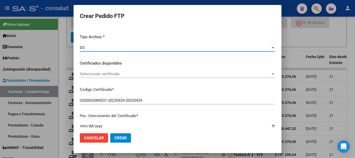
click at [125, 76] on div "Seleccionar certificado Seleccionar certificado" at bounding box center [178, 74] width 196 height 8
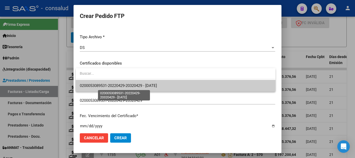
click at [127, 87] on span "0200053089531-20220429-20320429 - 2032-04-29" at bounding box center [118, 85] width 77 height 5
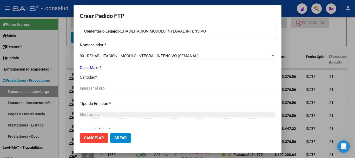
scroll to position [208, 0]
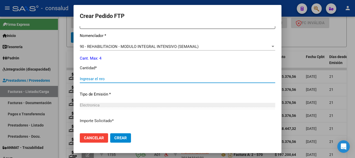
click at [93, 77] on input "Ingresar el nro" at bounding box center [178, 78] width 196 height 5
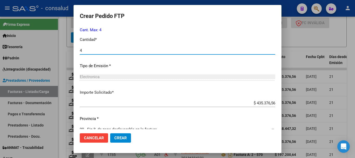
scroll to position [245, 0]
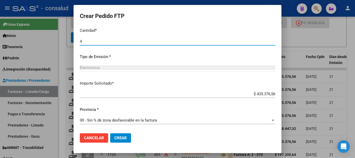
click at [125, 139] on span "Crear" at bounding box center [120, 137] width 12 height 5
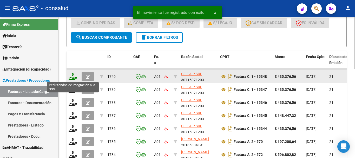
click at [72, 78] on icon at bounding box center [73, 76] width 8 height 7
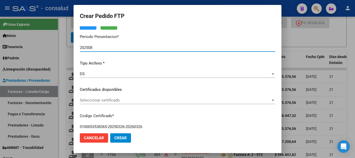
scroll to position [26, 0]
click at [142, 101] on span "Seleccionar certificado" at bounding box center [175, 99] width 191 height 5
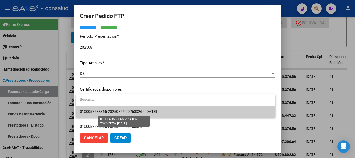
click at [148, 112] on span "0100053538365-20250326-20260326 - 2026-03-26" at bounding box center [118, 111] width 77 height 5
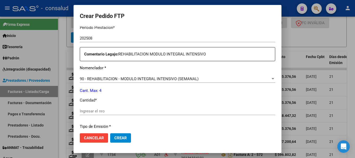
scroll to position [182, 0]
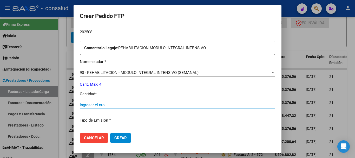
click at [105, 105] on input "Ingresar el nro" at bounding box center [178, 104] width 196 height 5
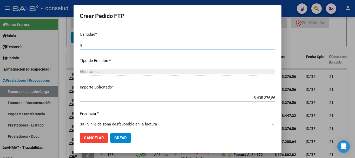
scroll to position [245, 0]
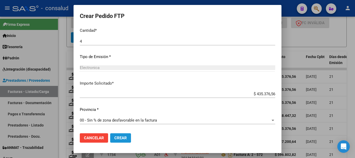
click at [125, 138] on span "Crear" at bounding box center [120, 137] width 12 height 5
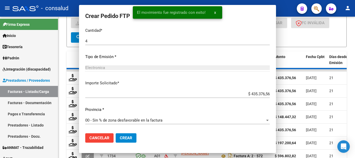
scroll to position [0, 0]
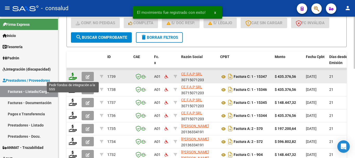
click at [73, 74] on icon at bounding box center [73, 76] width 8 height 7
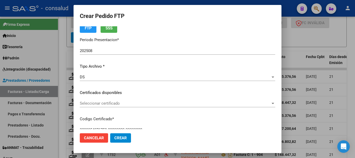
scroll to position [26, 0]
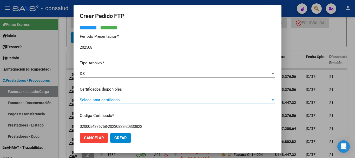
click at [115, 101] on span "Seleccionar certificado" at bounding box center [175, 99] width 191 height 5
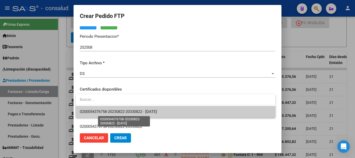
click at [149, 111] on span "0200054376758-20230822-20330822 - 2033-08-22" at bounding box center [118, 111] width 77 height 5
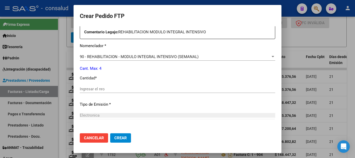
scroll to position [208, 0]
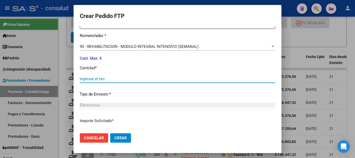
click at [96, 77] on input "Ingresar el nro" at bounding box center [178, 78] width 196 height 5
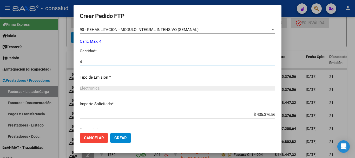
scroll to position [245, 0]
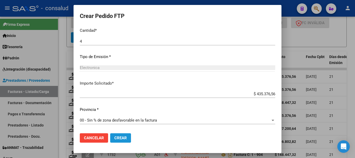
click at [123, 140] on button "Crear" at bounding box center [120, 137] width 21 height 9
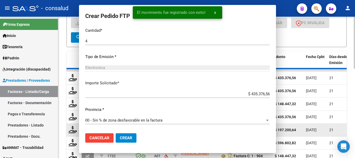
scroll to position [0, 0]
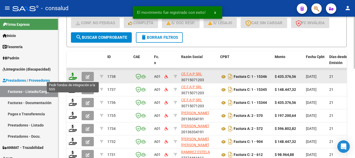
click at [73, 76] on icon at bounding box center [73, 76] width 8 height 7
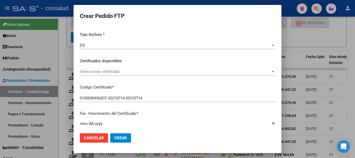
scroll to position [26, 0]
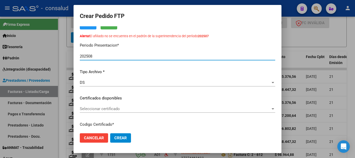
click at [114, 110] on span "Seleccionar certificado" at bounding box center [175, 108] width 191 height 5
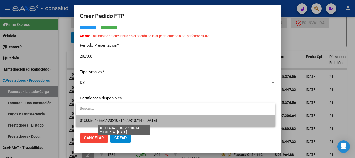
click at [128, 118] on span "0100050456537-20210714-20310714 - 2031-07-14" at bounding box center [176, 121] width 192 height 12
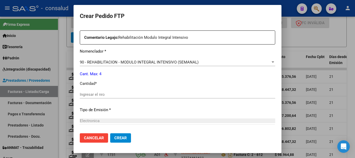
scroll to position [234, 0]
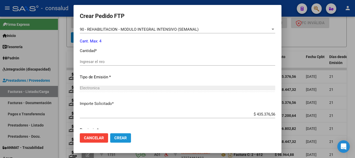
click at [124, 140] on span "Crear" at bounding box center [120, 137] width 12 height 5
click at [99, 58] on div "Ingresar el nro" at bounding box center [178, 62] width 196 height 8
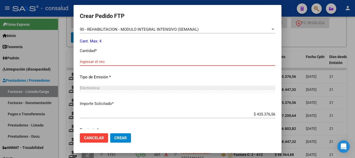
click at [99, 60] on input "Ingresar el nro" at bounding box center [178, 61] width 196 height 5
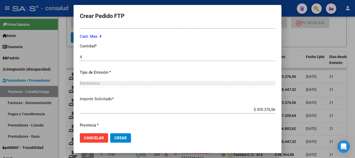
scroll to position [254, 0]
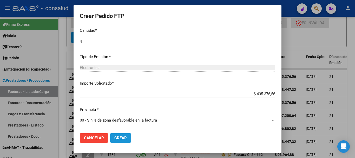
click at [124, 139] on span "Crear" at bounding box center [120, 137] width 12 height 5
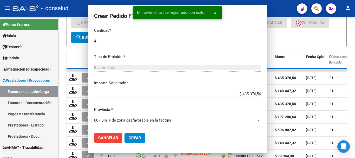
scroll to position [0, 0]
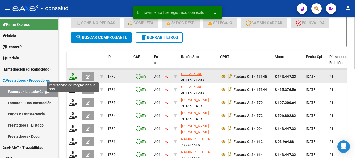
click at [70, 79] on icon at bounding box center [73, 76] width 8 height 7
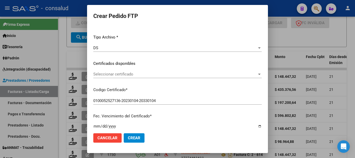
scroll to position [52, 0]
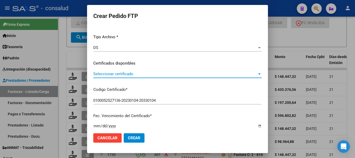
click at [122, 76] on span "Seleccionar certificado" at bounding box center [175, 73] width 164 height 5
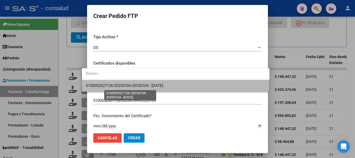
click at [124, 85] on span "0100052527136-20230104-20330104 - [DATE]" at bounding box center [124, 85] width 77 height 5
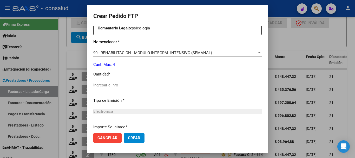
scroll to position [208, 0]
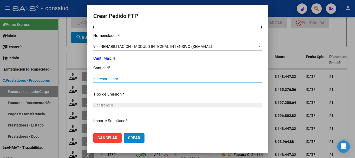
drag, startPoint x: 124, startPoint y: 79, endPoint x: 119, endPoint y: 74, distance: 6.6
click at [123, 78] on input "Ingresar el nro" at bounding box center [177, 78] width 168 height 5
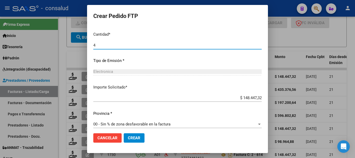
scroll to position [245, 0]
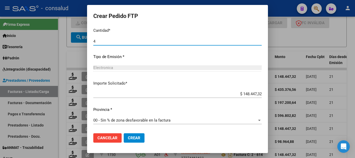
type input "4"
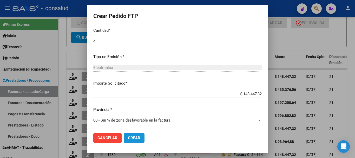
click at [133, 141] on button "Crear" at bounding box center [134, 137] width 21 height 9
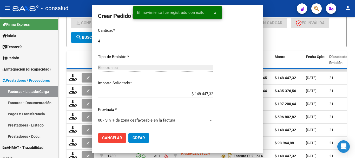
scroll to position [216, 0]
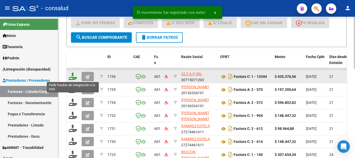
click at [73, 79] on icon at bounding box center [73, 76] width 8 height 7
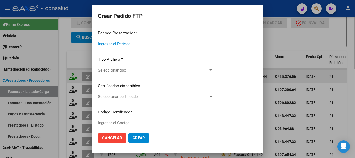
type input "202508"
type input "$ 435.376,56"
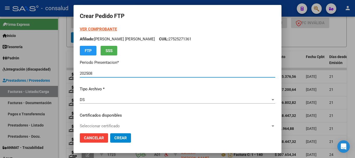
type input "0100057962170-20221115-20251115"
type input "[DATE]"
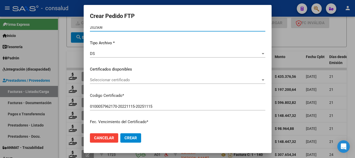
scroll to position [52, 0]
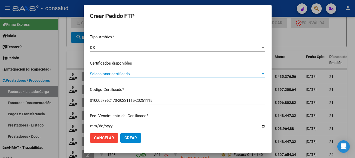
click at [133, 73] on span "Seleccionar certificado" at bounding box center [175, 73] width 171 height 5
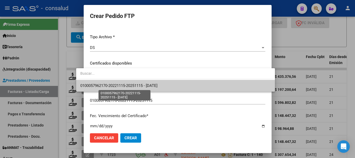
click at [145, 85] on span "0100057962170-20221115-20251115 - [DATE]" at bounding box center [118, 85] width 77 height 5
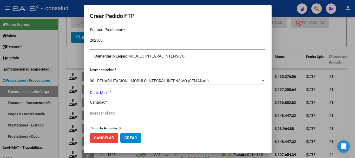
scroll to position [182, 0]
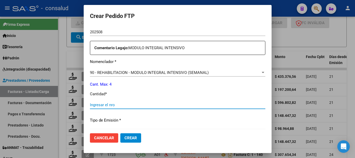
click at [156, 104] on input "Ingresar el nro" at bounding box center [177, 104] width 175 height 5
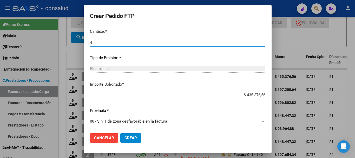
scroll to position [245, 0]
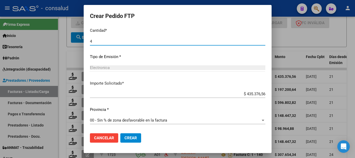
type input "4"
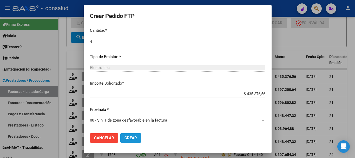
click at [125, 138] on span "Crear" at bounding box center [131, 137] width 12 height 5
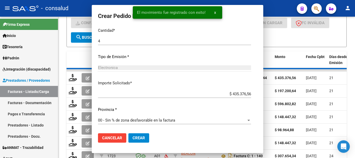
scroll to position [0, 0]
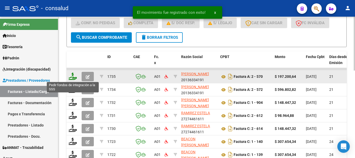
click at [71, 75] on icon at bounding box center [73, 76] width 8 height 7
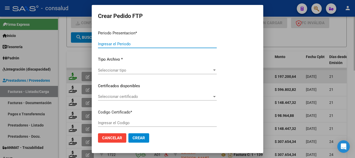
type input "202508"
type input "$ 197.200,64"
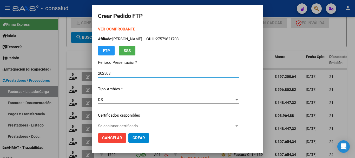
type input "0200053862335-20231113-20281113"
type input "[DATE]"
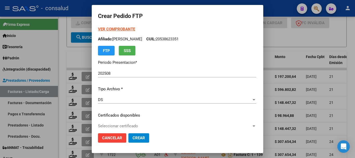
click at [109, 28] on strong "VER COMPROBANTE" at bounding box center [116, 29] width 37 height 5
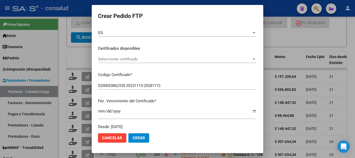
scroll to position [78, 0]
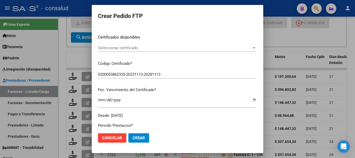
click at [131, 47] on span "Seleccionar certificado" at bounding box center [175, 47] width 154 height 5
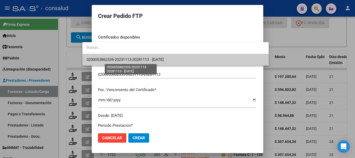
click at [140, 61] on span "0200053862335-20231113-20281113 - [DATE]" at bounding box center [125, 59] width 77 height 5
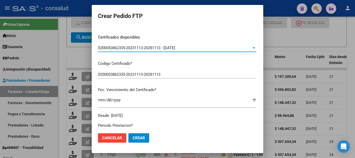
scroll to position [182, 0]
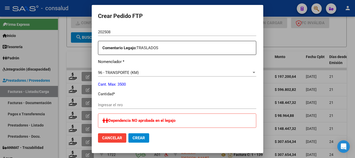
click at [159, 106] on input "Ingresar el nro" at bounding box center [177, 104] width 158 height 5
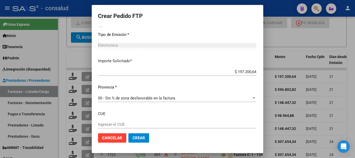
scroll to position [333, 0]
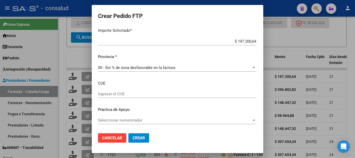
type input "364"
click at [133, 136] on span "Crear" at bounding box center [139, 137] width 12 height 5
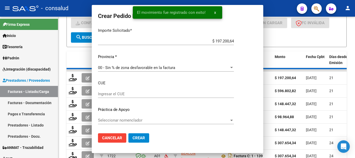
scroll to position [0, 0]
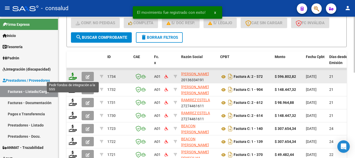
click at [70, 76] on icon at bounding box center [73, 76] width 8 height 7
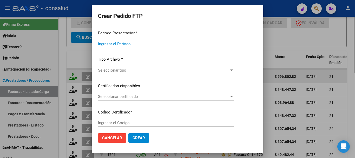
type input "202508"
type input "$ 596.802,82"
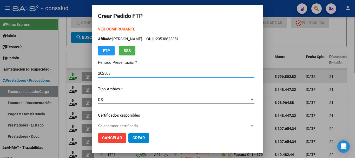
type input "0200047729030-20150616-20250616"
type input "[DATE]"
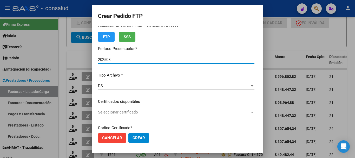
scroll to position [26, 0]
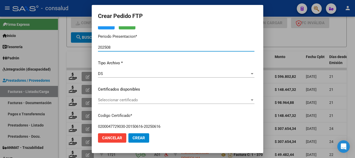
click at [132, 99] on span "Seleccionar certificado" at bounding box center [174, 99] width 152 height 5
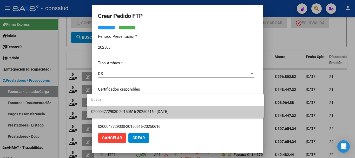
drag, startPoint x: 136, startPoint y: 109, endPoint x: 153, endPoint y: 112, distance: 16.3
click at [139, 109] on span "0200047729030-20150616-20250616 - [DATE]" at bounding box center [129, 111] width 77 height 5
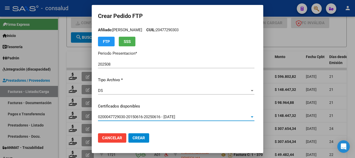
scroll to position [0, 0]
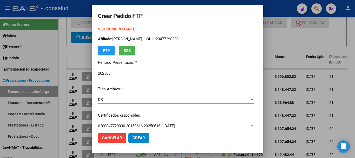
click at [113, 30] on strong "VER COMPROBANTE" at bounding box center [116, 29] width 37 height 5
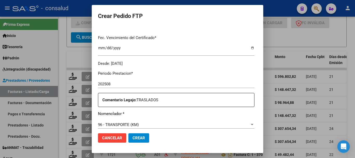
scroll to position [182, 0]
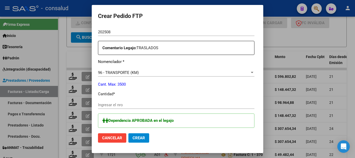
click at [148, 104] on input "Ingresar el nro" at bounding box center [176, 104] width 157 height 5
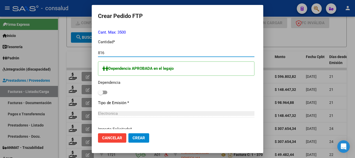
scroll to position [333, 0]
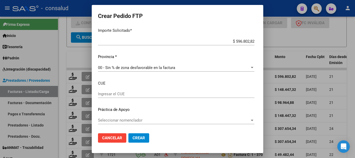
type input "816"
click at [141, 136] on button "Crear" at bounding box center [138, 137] width 21 height 9
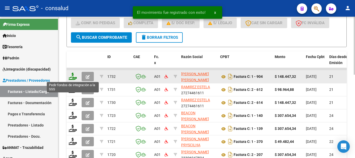
click at [70, 77] on icon at bounding box center [73, 76] width 8 height 7
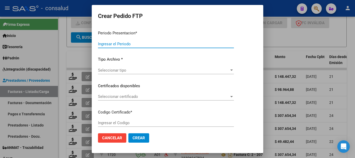
type input "202508"
type input "$ 148.447,32"
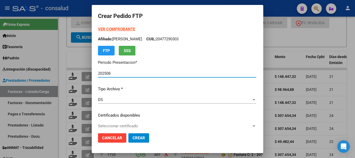
type input "0200056238860-20230111-20280111"
type input "[DATE]"
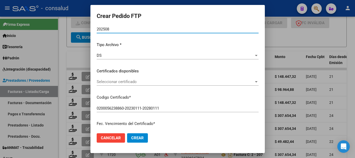
scroll to position [52, 0]
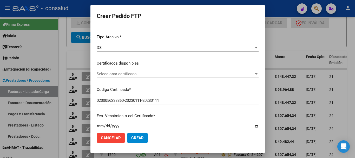
click at [131, 73] on span "Seleccionar certificado" at bounding box center [175, 73] width 157 height 5
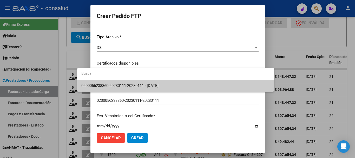
click at [149, 90] on span "0200056238860-20230111-20280111 - [DATE]" at bounding box center [175, 86] width 189 height 12
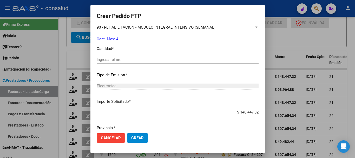
scroll to position [234, 0]
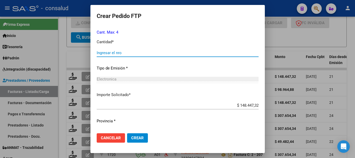
click at [106, 50] on input "Ingresar el nro" at bounding box center [178, 52] width 162 height 5
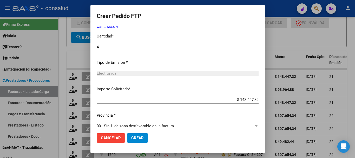
scroll to position [245, 0]
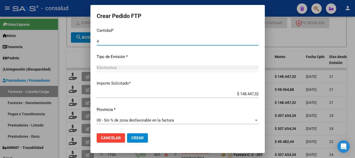
type input "4"
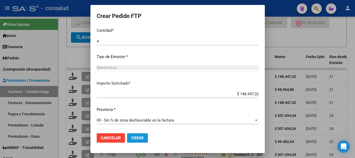
click at [127, 140] on button "Crear" at bounding box center [137, 137] width 21 height 9
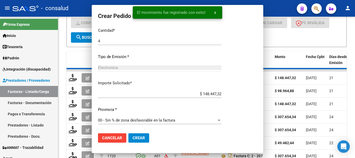
scroll to position [0, 0]
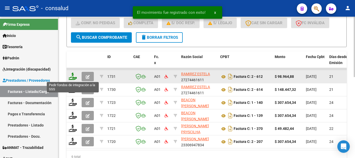
click at [73, 74] on icon at bounding box center [73, 76] width 8 height 7
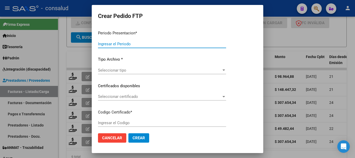
type input "202508"
type input "$ 98.964,88"
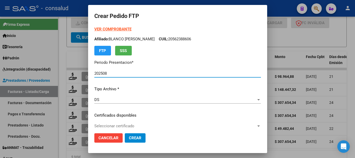
type input "0200049136904-20210806-20310806"
type input "[DATE]"
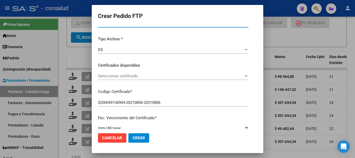
scroll to position [52, 0]
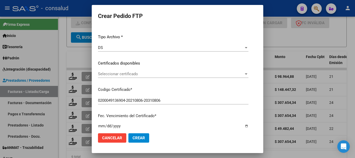
click at [144, 71] on div "Seleccionar certificado Seleccionar certificado" at bounding box center [173, 74] width 151 height 8
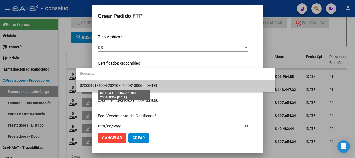
click at [148, 83] on span "0200049136904-20210806-20310806 - [DATE]" at bounding box center [118, 85] width 77 height 5
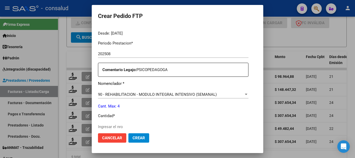
scroll to position [182, 0]
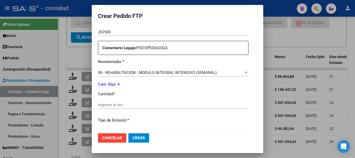
click at [136, 106] on input "Ingresar el nro" at bounding box center [173, 104] width 151 height 5
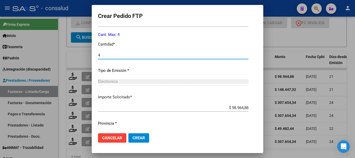
scroll to position [245, 0]
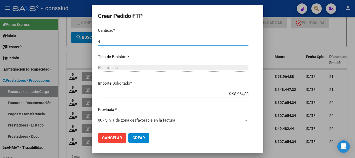
type input "4"
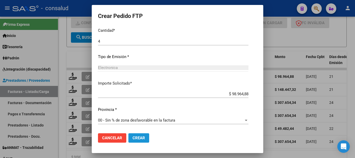
click at [133, 138] on span "Crear" at bounding box center [139, 137] width 12 height 5
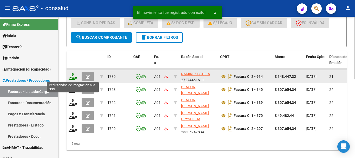
click at [71, 76] on icon at bounding box center [73, 76] width 8 height 7
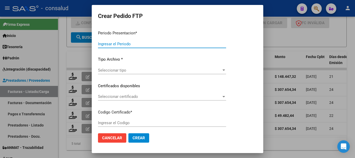
type input "202508"
type input "$ 148.447,32"
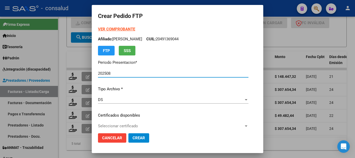
type input "0100051214761-20231221-20281221"
type input "[DATE]"
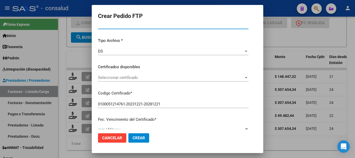
scroll to position [52, 0]
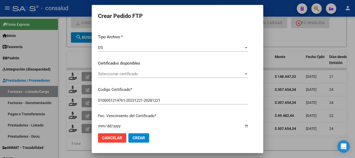
click at [125, 71] on div "Seleccionar certificado Seleccionar certificado" at bounding box center [173, 74] width 151 height 8
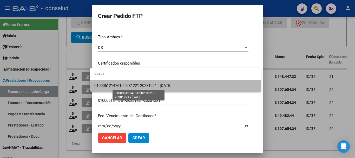
click at [152, 85] on span "0100051214761-20231221-20281221 - [DATE]" at bounding box center [132, 85] width 77 height 5
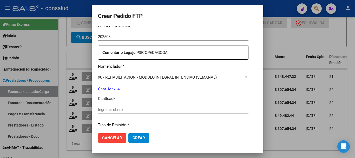
scroll to position [182, 0]
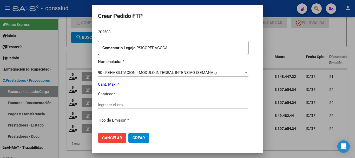
click at [163, 103] on input "Ingresar el nro" at bounding box center [173, 104] width 151 height 5
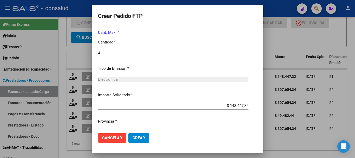
scroll to position [234, 0]
type input "4"
click at [139, 138] on span "Crear" at bounding box center [139, 137] width 12 height 5
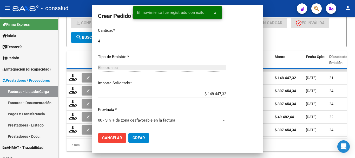
scroll to position [0, 0]
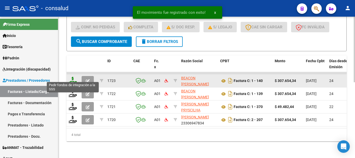
click at [70, 77] on icon at bounding box center [73, 80] width 8 height 7
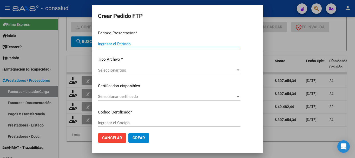
type input "202508"
type input "$ 307.654,34"
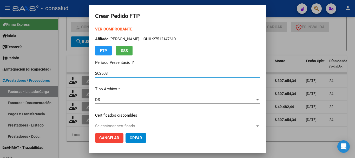
type input "020005072992820180627-20250627"
type input "[DATE]"
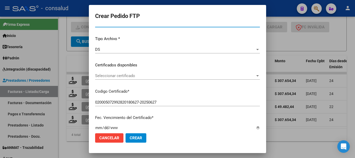
scroll to position [52, 0]
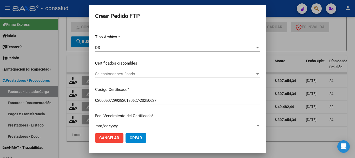
click at [130, 74] on span "Seleccionar certificado" at bounding box center [175, 73] width 160 height 5
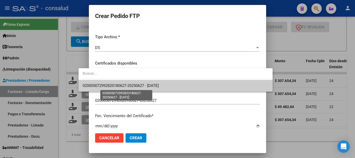
click at [134, 85] on span "020005072992820180627-20250627 - [DATE]" at bounding box center [121, 85] width 76 height 5
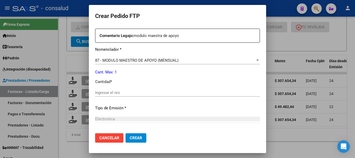
scroll to position [208, 0]
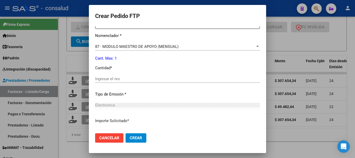
click at [128, 77] on input "Ingresar el nro" at bounding box center [177, 78] width 165 height 5
type input "1"
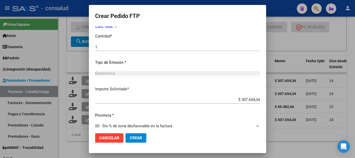
scroll to position [245, 0]
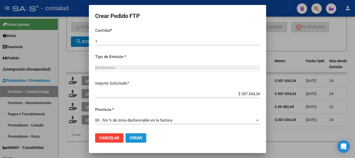
click at [130, 138] on span "Crear" at bounding box center [136, 137] width 12 height 5
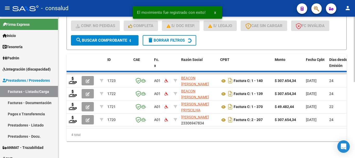
scroll to position [150, 0]
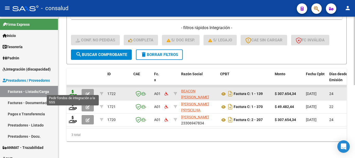
click at [70, 90] on icon at bounding box center [73, 93] width 8 height 7
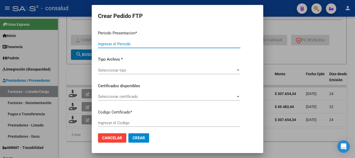
type input "202508"
type input "$ 307.654,34"
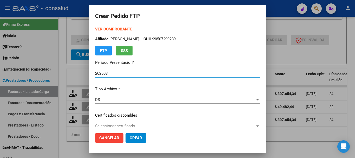
type input "0200050729929-20180627-20250627"
type input "[DATE]"
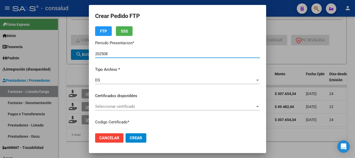
scroll to position [52, 0]
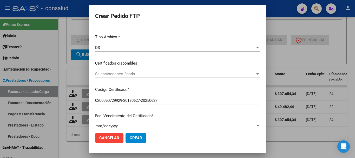
click at [143, 74] on span "Seleccionar certificado" at bounding box center [175, 73] width 160 height 5
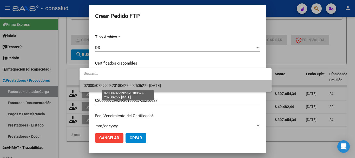
click at [152, 85] on span "0200050729929-20180627-20250627 - [DATE]" at bounding box center [122, 85] width 77 height 5
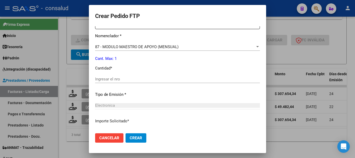
scroll to position [208, 0]
click at [118, 76] on input "Ingresar el nro" at bounding box center [177, 78] width 165 height 5
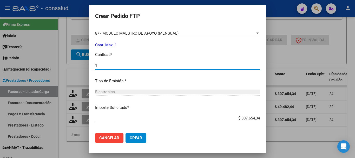
scroll to position [245, 0]
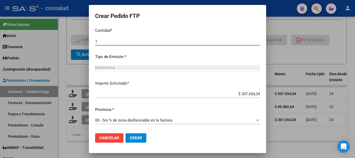
type input "1"
click at [130, 140] on span "Crear" at bounding box center [136, 137] width 12 height 5
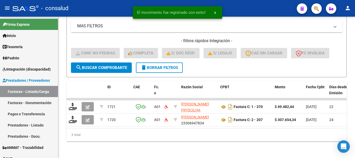
scroll to position [137, 0]
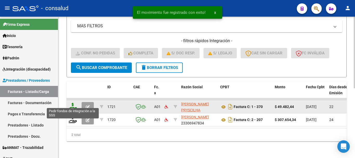
click at [69, 103] on icon at bounding box center [73, 106] width 8 height 7
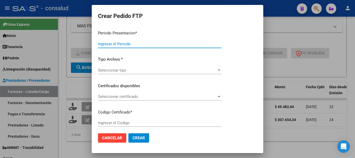
type input "202508"
type input "$ 49.482,44"
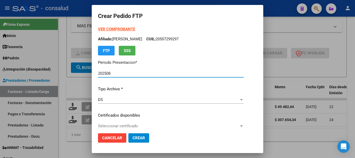
type input "0200048651713-20220216-20270216"
type input "[DATE]"
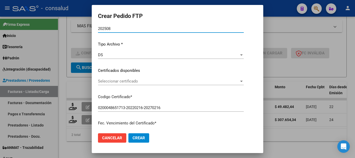
scroll to position [52, 0]
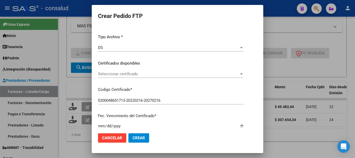
click at [147, 72] on span "Seleccionar certificado" at bounding box center [168, 73] width 141 height 5
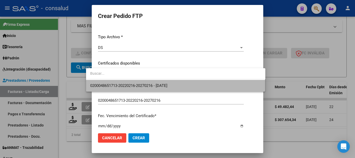
drag, startPoint x: 151, startPoint y: 81, endPoint x: 159, endPoint y: 88, distance: 10.5
click at [151, 81] on span "0200048651713-20220216-20270216 - [DATE]" at bounding box center [175, 86] width 171 height 12
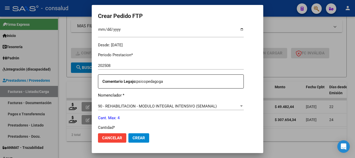
scroll to position [182, 0]
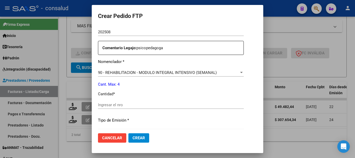
click at [148, 101] on div "Ingresar el nro" at bounding box center [171, 105] width 146 height 8
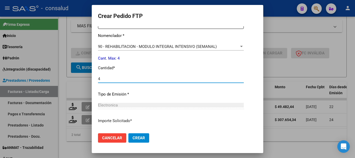
scroll to position [245, 0]
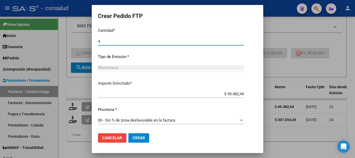
type input "4"
click at [133, 139] on span "Crear" at bounding box center [139, 137] width 12 height 5
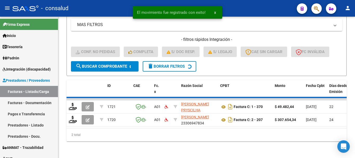
scroll to position [124, 0]
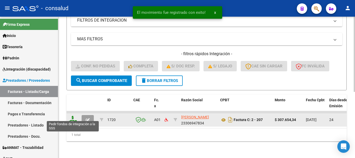
click at [73, 116] on icon at bounding box center [73, 119] width 8 height 7
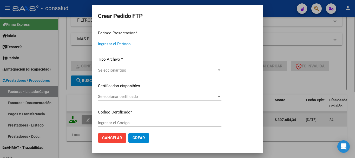
type input "202508"
type input "$ 307.654,34"
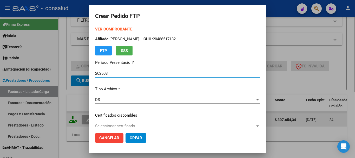
type input "0200042466045-20160719-20260719"
type input "[DATE]"
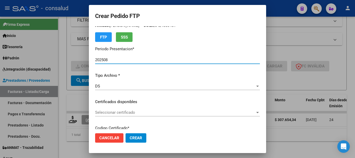
scroll to position [26, 0]
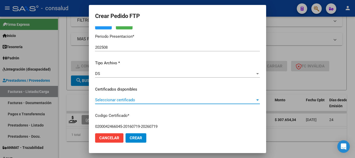
click at [110, 100] on span "Seleccionar certificado" at bounding box center [175, 99] width 160 height 5
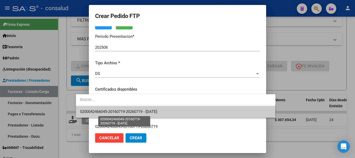
click at [119, 110] on span "0200042466045-20160719-20260719 - [DATE]" at bounding box center [118, 111] width 77 height 5
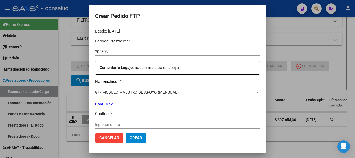
scroll to position [182, 0]
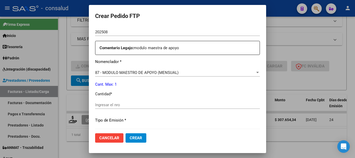
click at [119, 102] on div "Ingresar el nro" at bounding box center [177, 105] width 165 height 8
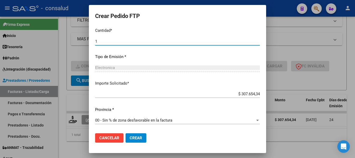
type input "1"
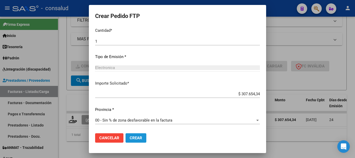
click at [130, 138] on span "Crear" at bounding box center [136, 137] width 12 height 5
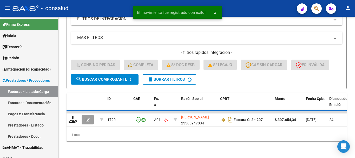
scroll to position [116, 0]
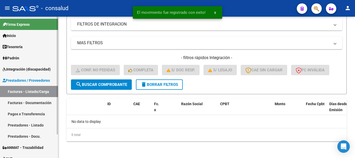
click at [37, 69] on span "Integración (discapacidad)" at bounding box center [27, 69] width 48 height 6
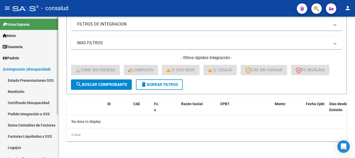
click at [36, 114] on link "Pedido Integración a SSS" at bounding box center [29, 113] width 58 height 11
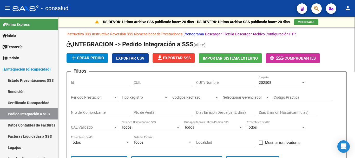
click at [172, 57] on span "file_download Exportar SSS" at bounding box center [174, 58] width 34 height 5
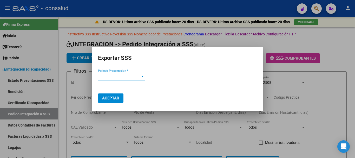
click at [115, 76] on span "Periodo Presentacion *" at bounding box center [119, 76] width 42 height 5
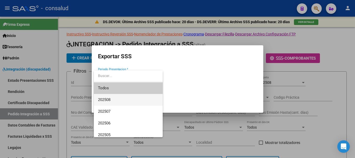
click at [117, 98] on span "202508" at bounding box center [128, 100] width 61 height 12
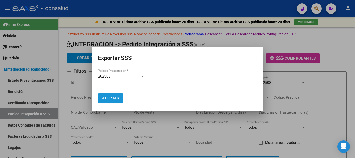
click at [117, 98] on span "Aceptar" at bounding box center [110, 98] width 17 height 5
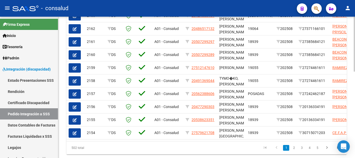
scroll to position [223, 0]
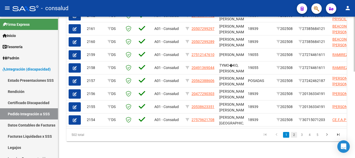
click at [295, 136] on link "2" at bounding box center [294, 135] width 6 height 6
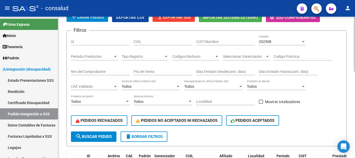
scroll to position [15, 0]
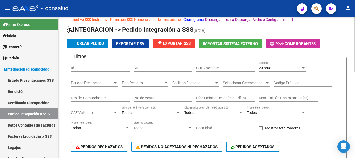
click at [131, 42] on span "Exportar CSV" at bounding box center [130, 43] width 28 height 5
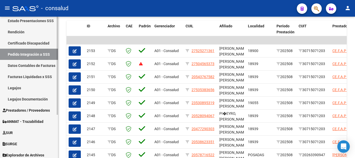
scroll to position [62, 0]
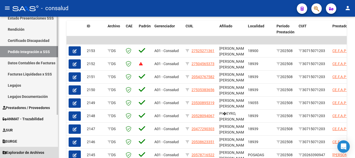
click at [29, 150] on span "Explorador de Archivos" at bounding box center [24, 152] width 42 height 6
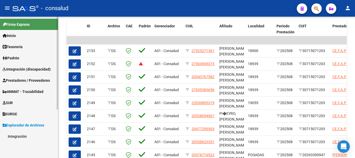
scroll to position [0, 0]
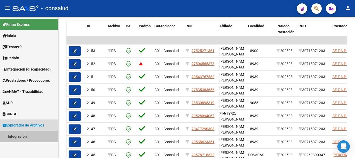
click at [29, 136] on link "Integración" at bounding box center [29, 136] width 58 height 11
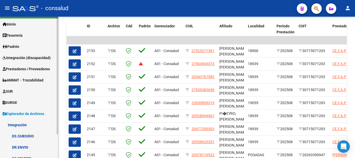
scroll to position [29, 0]
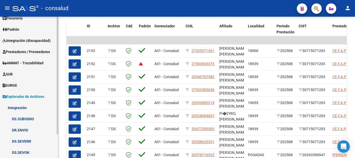
click at [40, 139] on link "DS.DEVERR" at bounding box center [29, 140] width 58 height 11
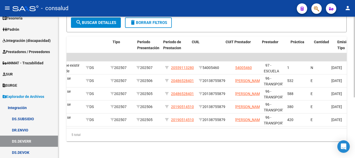
scroll to position [0, 172]
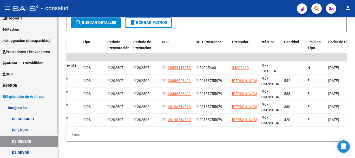
drag, startPoint x: 116, startPoint y: 126, endPoint x: 23, endPoint y: 126, distance: 92.8
click at [23, 126] on mat-sidenav-container "Firma Express Inicio Calendario SSS Instructivos Contacto OS Tesorería Extracto…" at bounding box center [177, 87] width 355 height 141
click at [172, 157] on div "Ultimo Archivo SSS publicado hace: 20 días Ver Detalle Instructivo SSS Ir al im…" at bounding box center [206, 35] width 297 height 243
click at [21, 51] on span "Prestadores / Proveedores" at bounding box center [26, 52] width 47 height 6
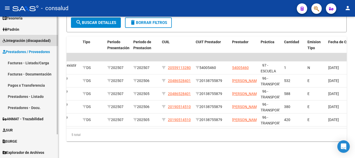
click at [23, 42] on span "Integración (discapacidad)" at bounding box center [27, 41] width 48 height 6
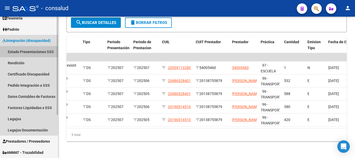
click at [25, 52] on link "Estado Presentaciones SSS" at bounding box center [29, 51] width 58 height 11
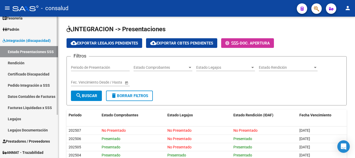
click at [26, 40] on span "Integración (discapacidad)" at bounding box center [27, 41] width 48 height 6
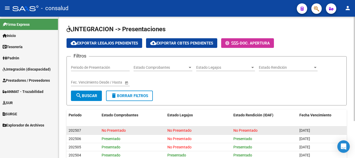
scroll to position [26, 0]
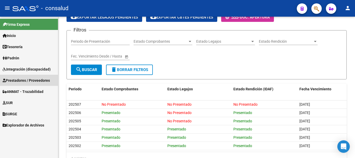
click at [32, 80] on span "Prestadores / Proveedores" at bounding box center [26, 80] width 47 height 6
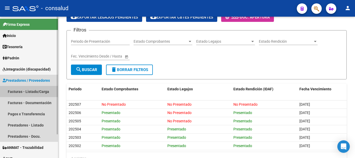
click at [31, 91] on link "Facturas - Listado/Carga" at bounding box center [29, 91] width 58 height 11
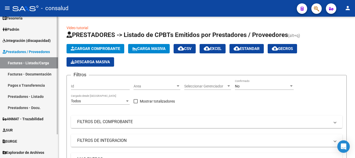
click at [17, 63] on link "Facturas - Listado/Carga" at bounding box center [29, 62] width 58 height 11
click at [355, 10] on div "menu - consalud person Firma Express Inicio Calendario SSS Instructivos Contact…" at bounding box center [177, 79] width 355 height 158
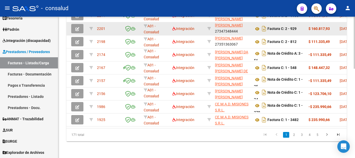
scroll to position [241, 0]
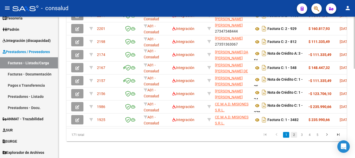
click at [293, 136] on link "2" at bounding box center [294, 135] width 6 height 6
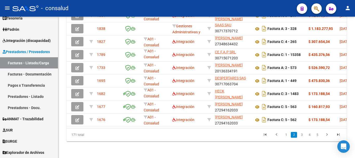
click at [287, 138] on li "1" at bounding box center [286, 134] width 8 height 9
click at [287, 135] on link "1" at bounding box center [286, 135] width 6 height 6
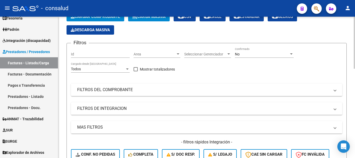
scroll to position [15, 0]
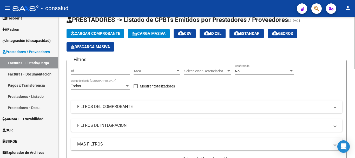
click at [354, 29] on div at bounding box center [354, 48] width 1 height 52
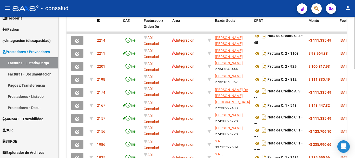
scroll to position [211, 0]
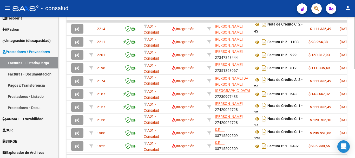
click at [355, 99] on div at bounding box center [354, 122] width 1 height 52
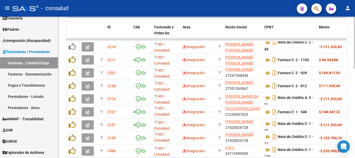
scroll to position [189, 0]
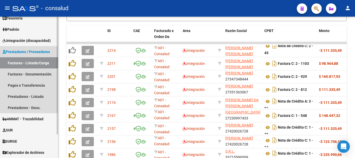
click at [16, 50] on span "Prestadores / Proveedores" at bounding box center [26, 52] width 47 height 6
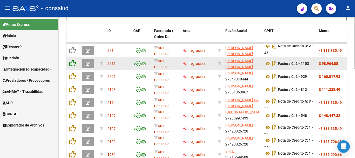
scroll to position [0, 0]
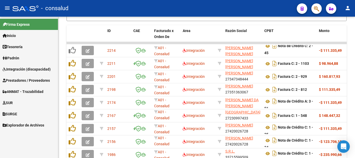
click at [26, 79] on span "Prestadores / Proveedores" at bounding box center [26, 80] width 47 height 6
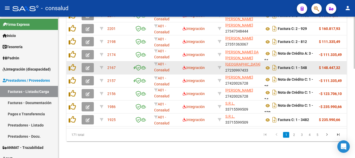
scroll to position [241, 0]
